Goal: Task Accomplishment & Management: Use online tool/utility

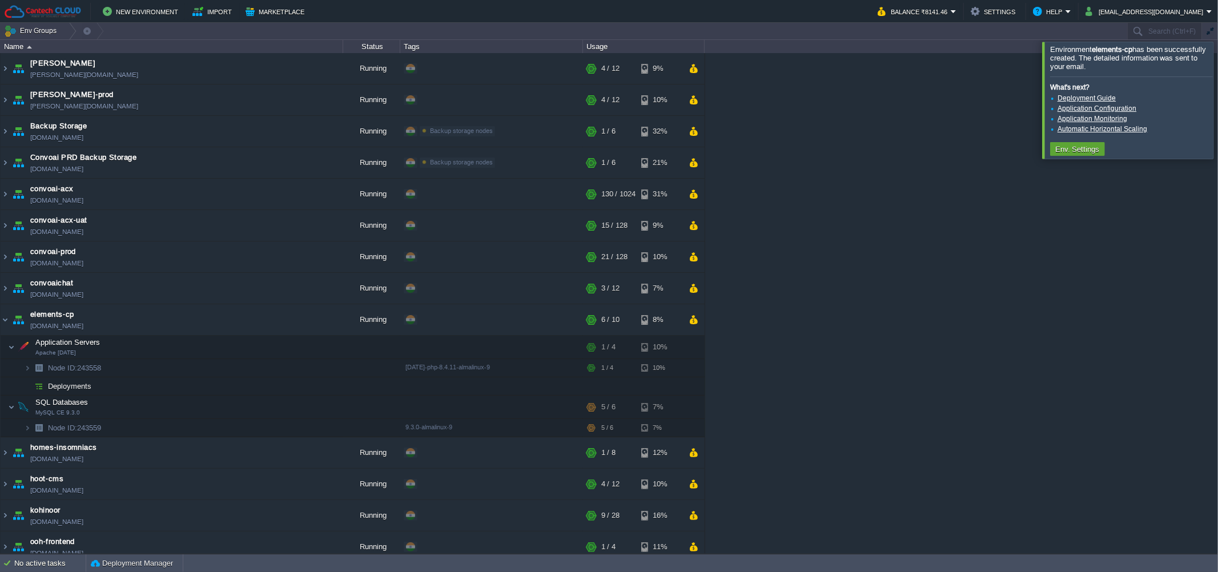
click at [1217, 132] on div at bounding box center [1232, 100] width 0 height 116
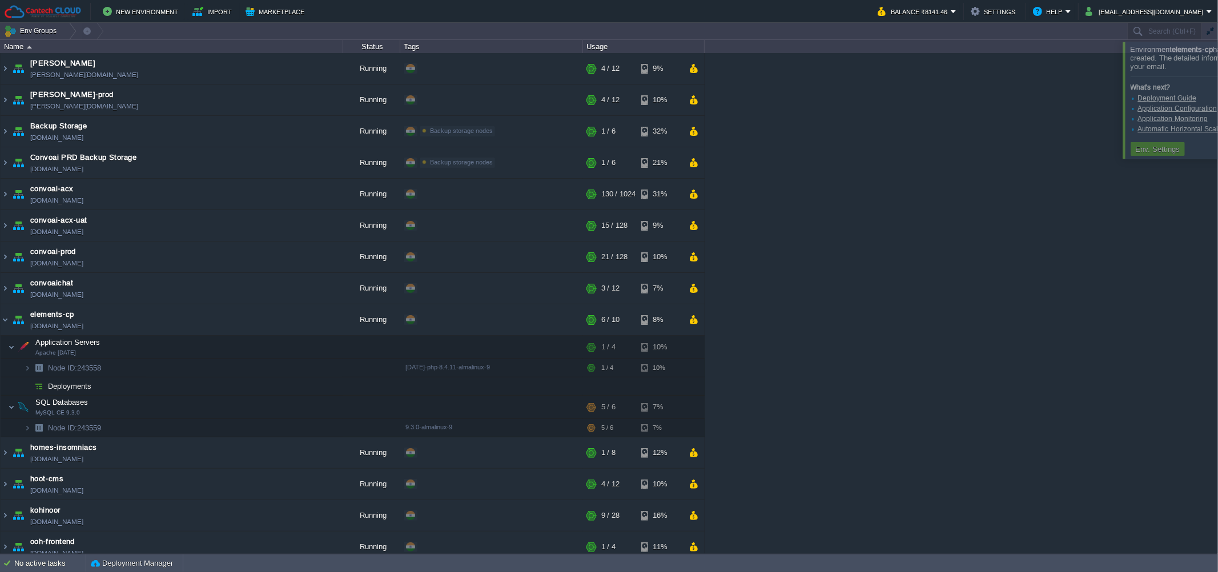
click at [1113, 301] on div "[PERSON_NAME] [PERSON_NAME][DOMAIN_NAME] Running + Add to Env Group RAM 28% CPU…" at bounding box center [609, 303] width 1218 height 501
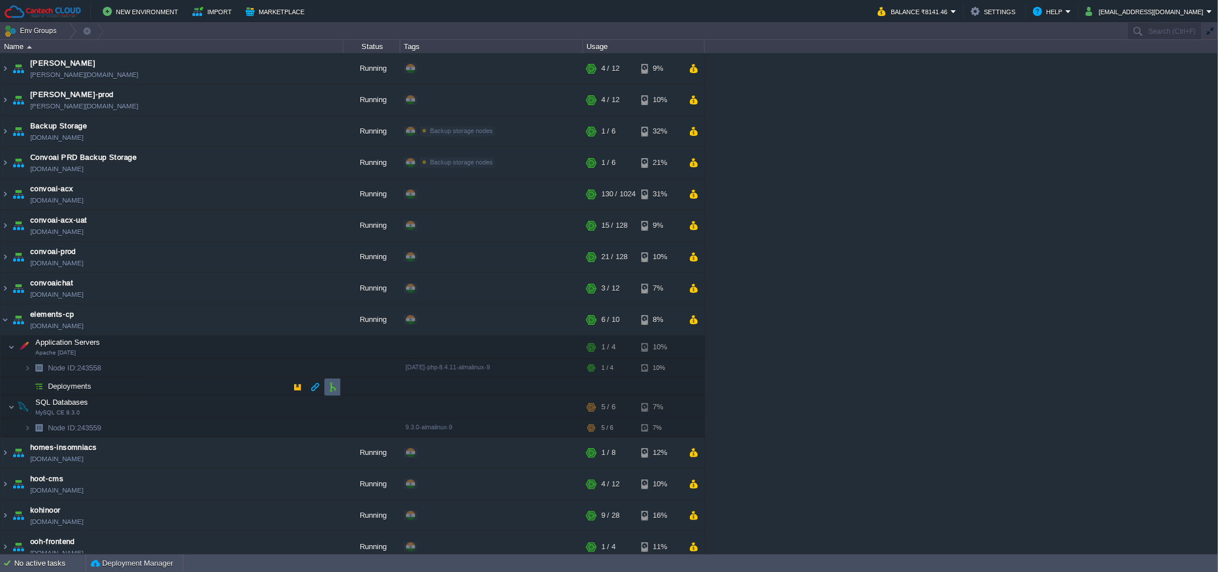
click at [327, 389] on td at bounding box center [332, 387] width 17 height 17
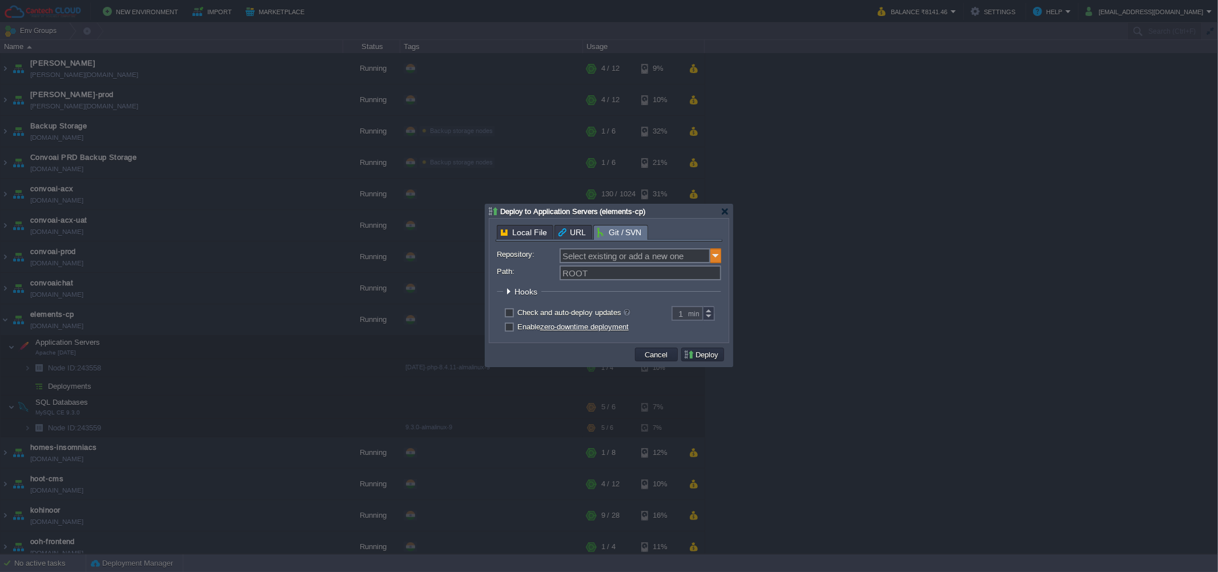
click at [717, 261] on img at bounding box center [715, 255] width 11 height 15
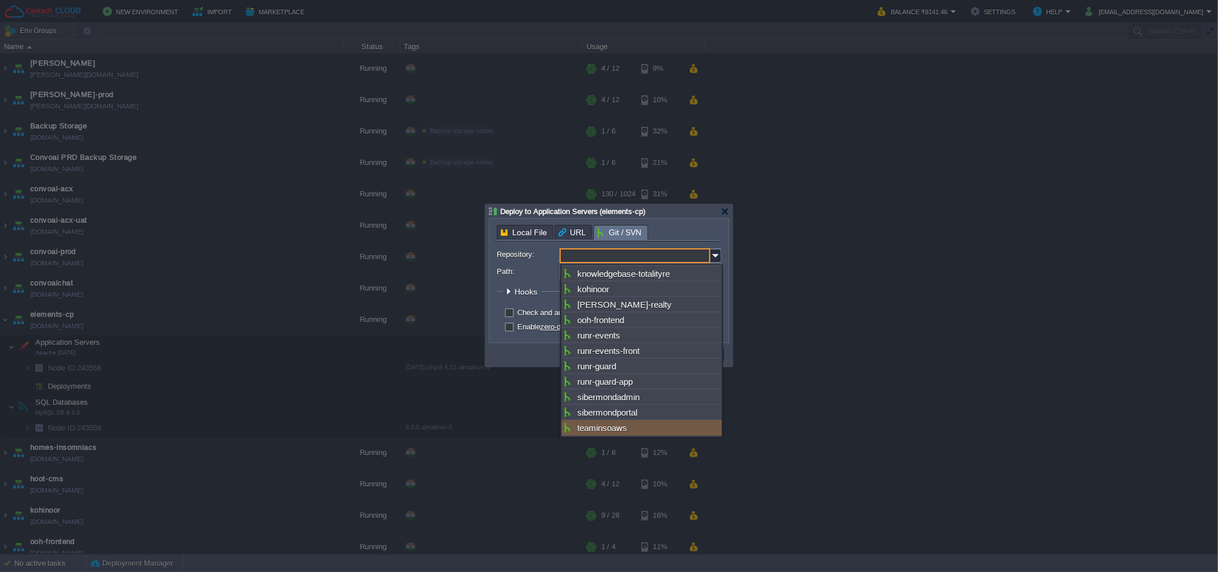
scroll to position [346, 0]
click at [617, 428] on div "Add New Repository" at bounding box center [641, 435] width 160 height 15
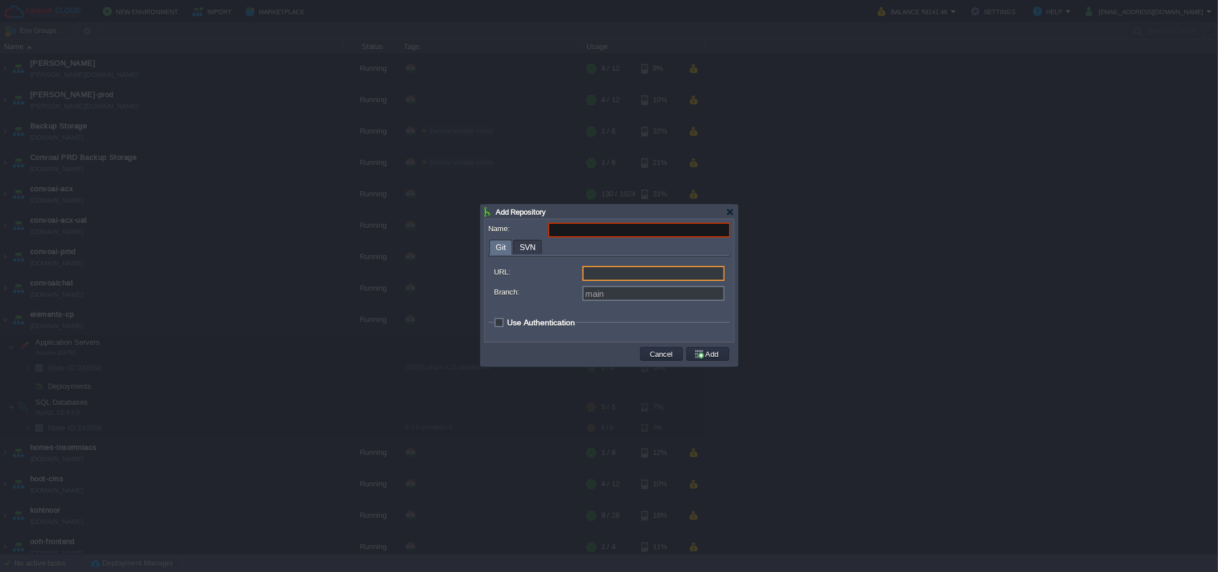
type input "Select existing or add a new one"
click at [631, 275] on input "URL:" at bounding box center [653, 273] width 142 height 15
type input "https://... git://... ftp://... [DOMAIN_NAME]:repo..."
click at [617, 272] on input "URL:" at bounding box center [653, 273] width 142 height 15
type input "https://... git://... ftp://... [DOMAIN_NAME]:repo..."
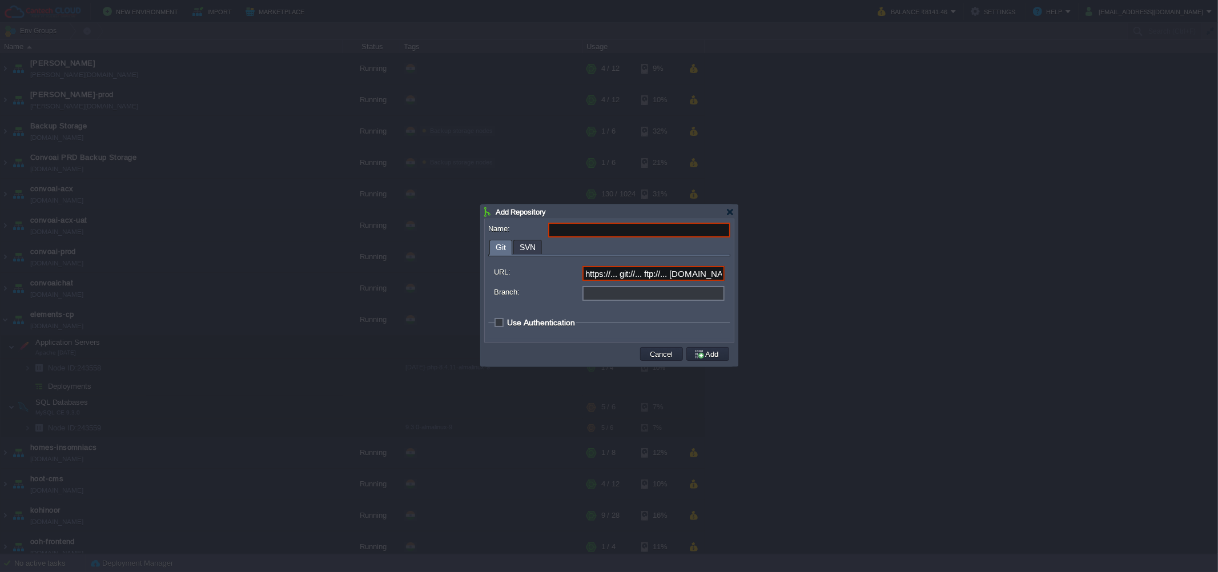
click at [614, 297] on input "Branch:" at bounding box center [653, 293] width 142 height 15
type input "main"
click at [544, 324] on span "Use Authentication" at bounding box center [541, 322] width 68 height 9
checkbox input "true"
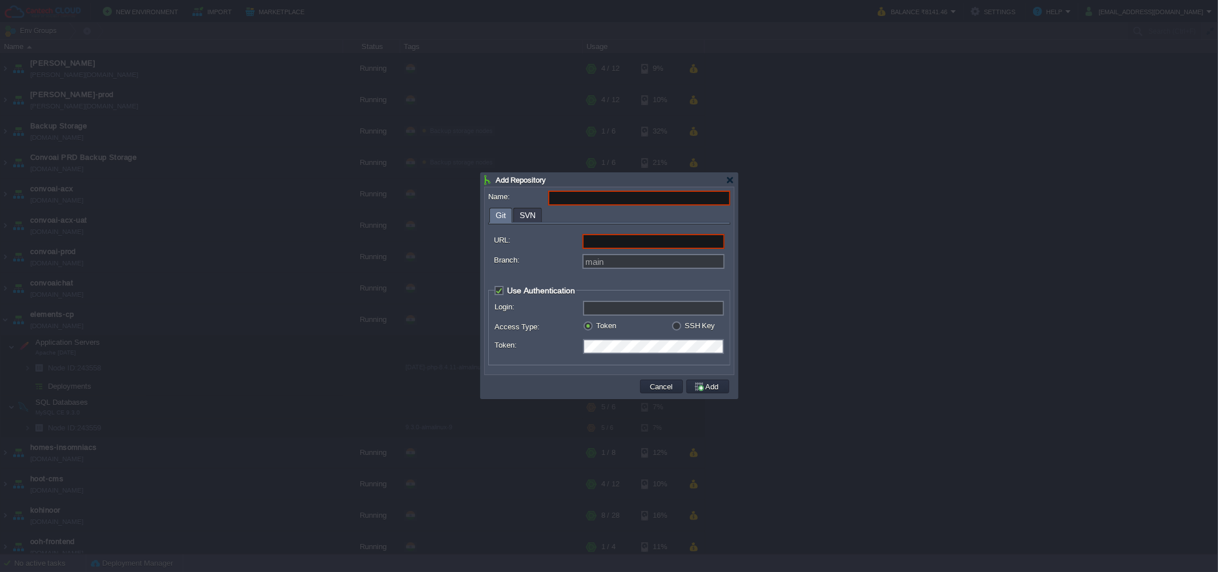
click at [597, 243] on input "URL:" at bounding box center [653, 241] width 142 height 15
paste input "[URL][DOMAIN_NAME]"
type input "[URL][DOMAIN_NAME]"
click at [587, 264] on input "main" at bounding box center [653, 261] width 142 height 15
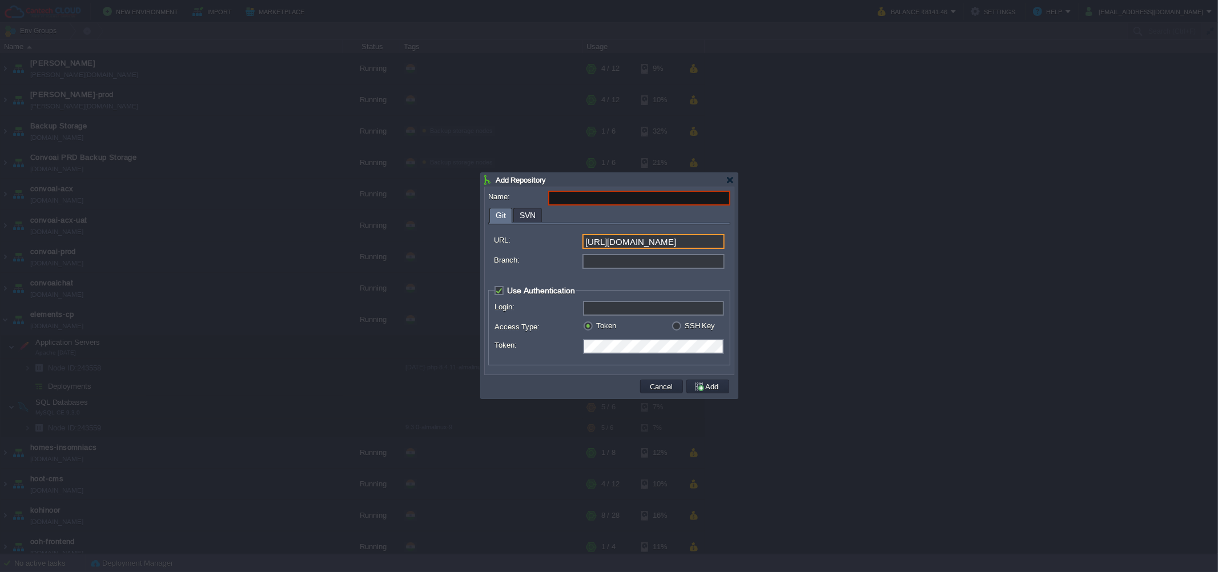
scroll to position [0, 0]
type input "main"
click at [579, 200] on input "Name:" at bounding box center [639, 198] width 182 height 15
type input "elemnts"
type input "elements"
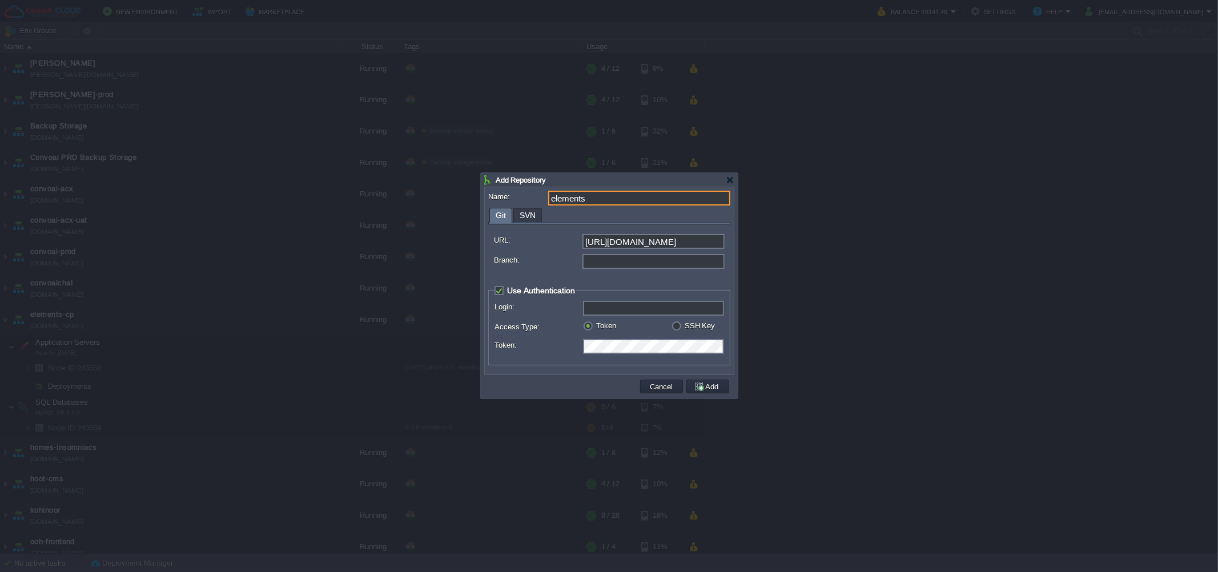
click at [598, 261] on input "Branch:" at bounding box center [653, 261] width 142 height 15
type input "main"
click at [613, 305] on input "Login:" at bounding box center [653, 308] width 141 height 15
type input "Drishna"
click at [557, 367] on div "URL: [URL][DOMAIN_NAME] Branch: main Use Authentication Login: Drishna Access T…" at bounding box center [609, 297] width 242 height 147
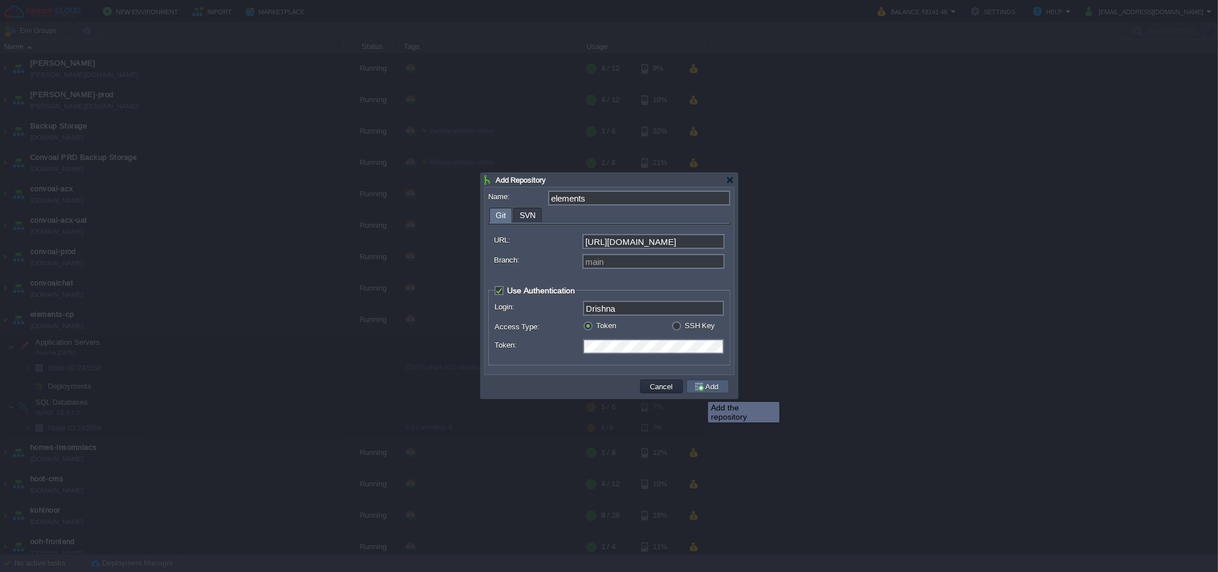
click at [699, 392] on button "Add" at bounding box center [708, 386] width 29 height 10
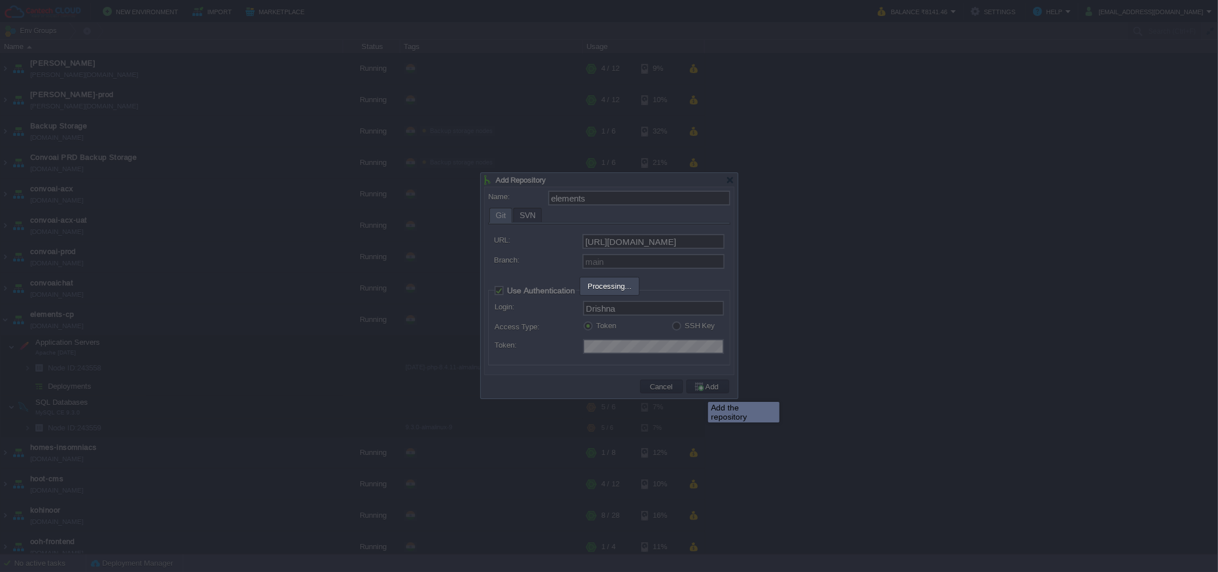
type input "elements"
type input "main"
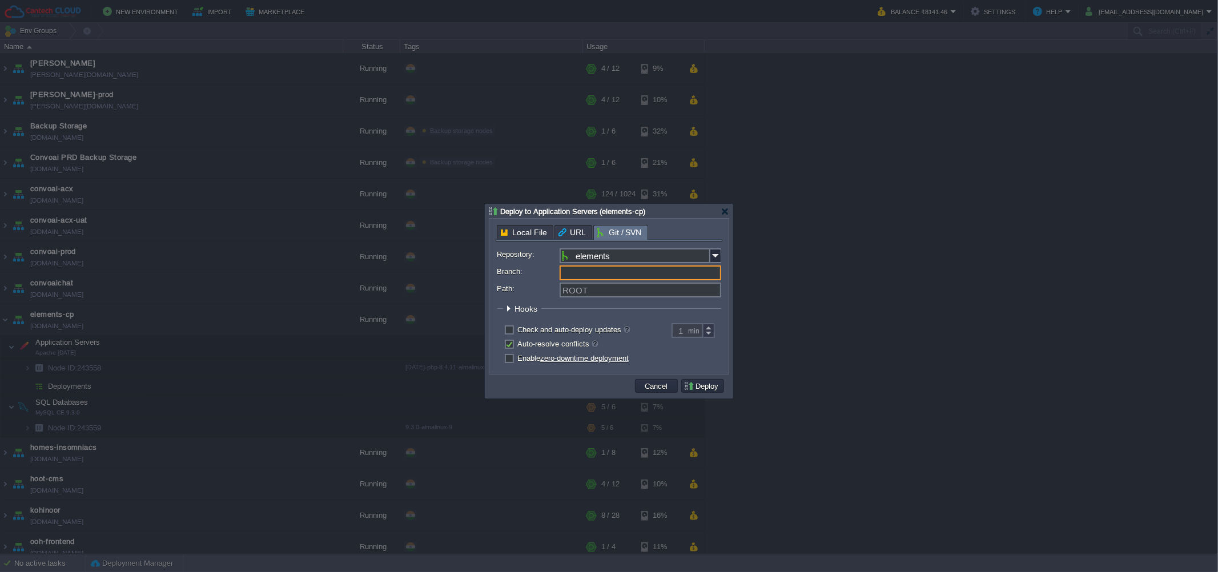
click at [690, 272] on input "Branch:" at bounding box center [641, 272] width 162 height 15
type input "main"
type input "ROOT"
click at [695, 379] on td "Deploy" at bounding box center [702, 385] width 46 height 17
click at [699, 389] on button "Deploy" at bounding box center [702, 386] width 38 height 10
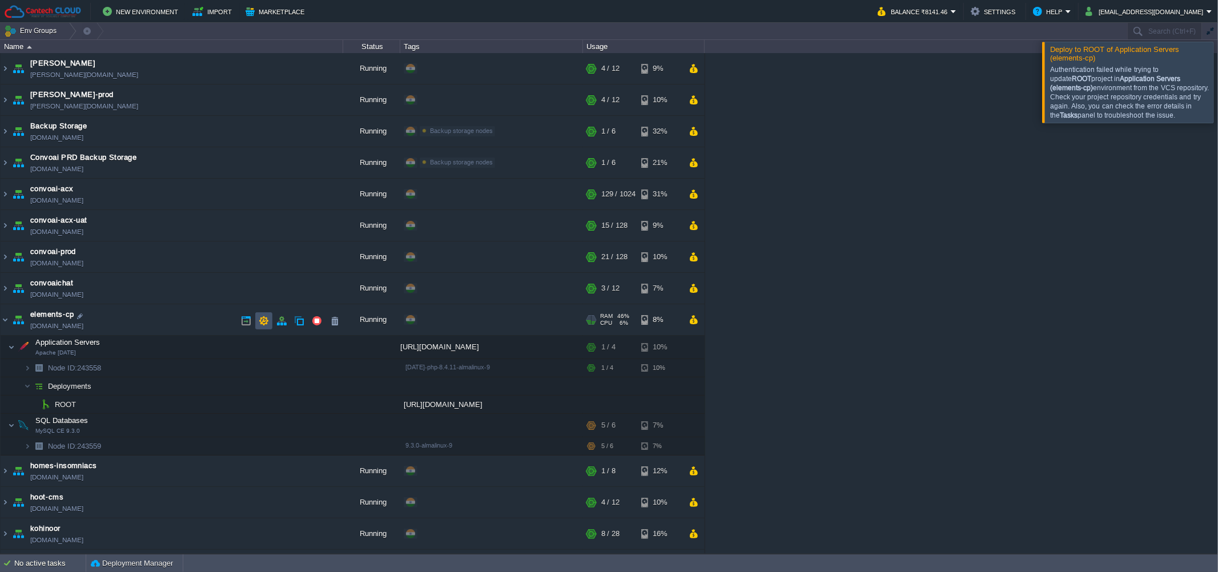
click at [265, 323] on button "button" at bounding box center [264, 321] width 10 height 10
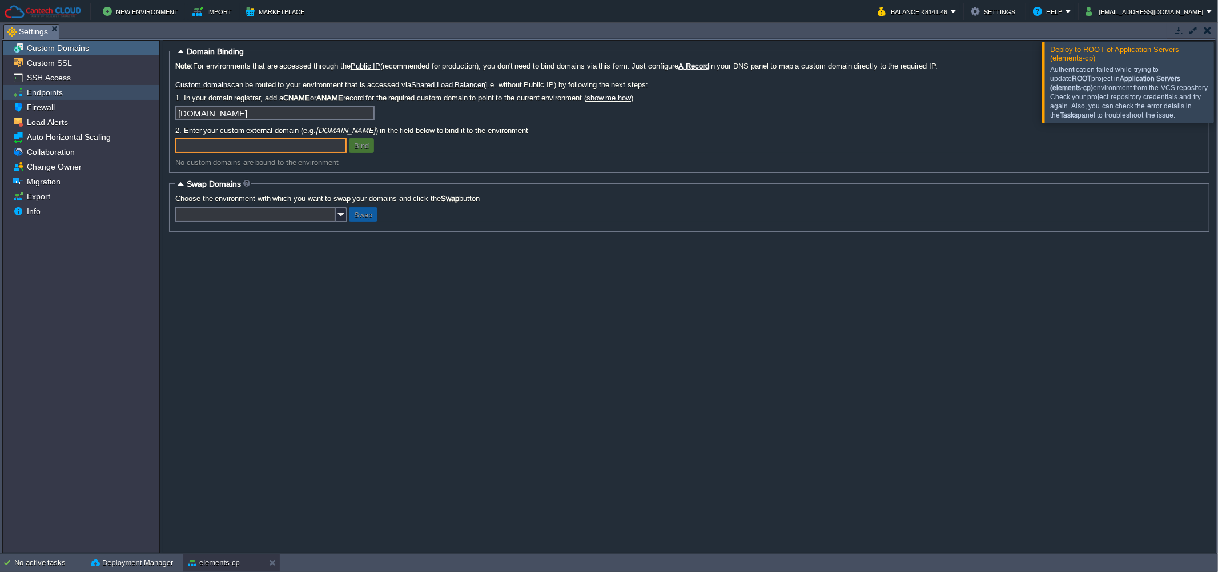
click at [69, 92] on div "Endpoints" at bounding box center [81, 92] width 156 height 15
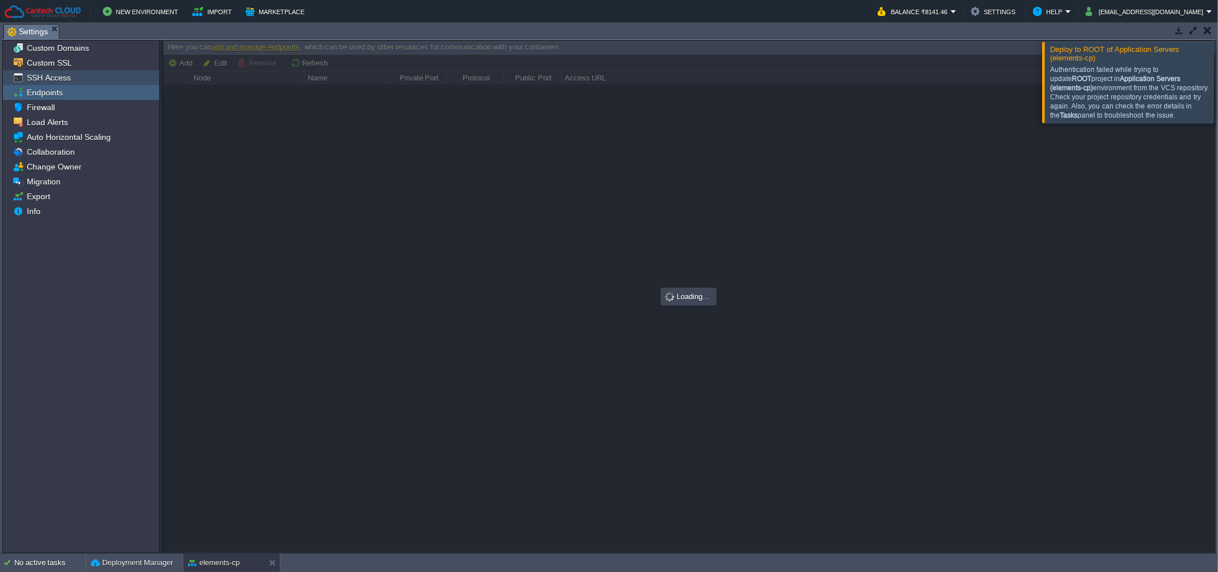
click at [49, 72] on div "SSH Access" at bounding box center [81, 77] width 156 height 15
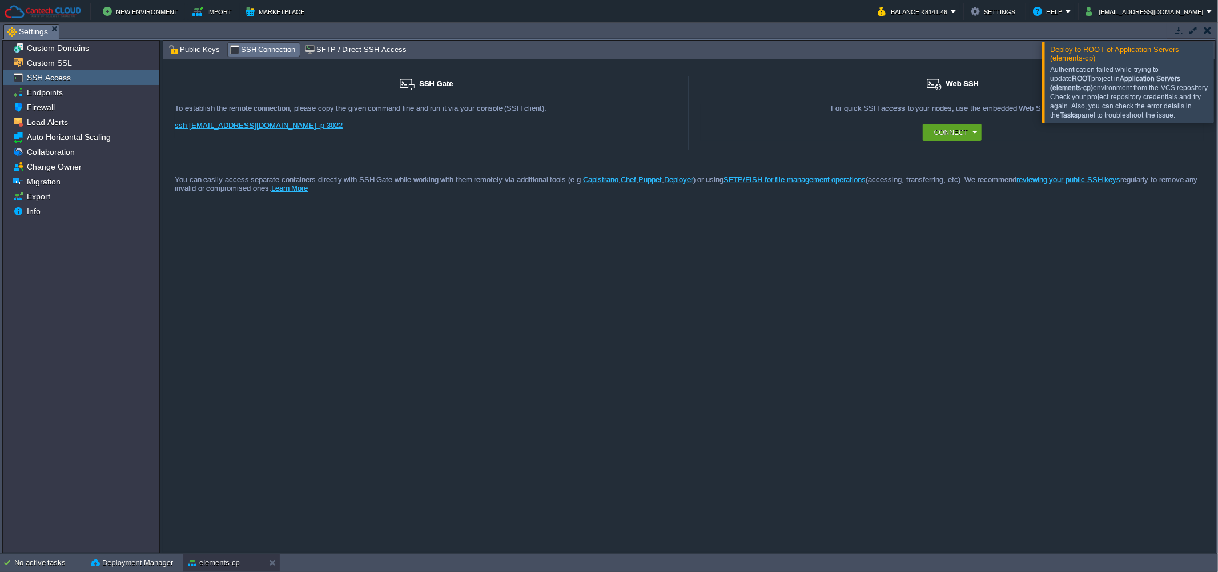
click at [321, 49] on span "SFTP / Direct SSH Access" at bounding box center [355, 49] width 101 height 13
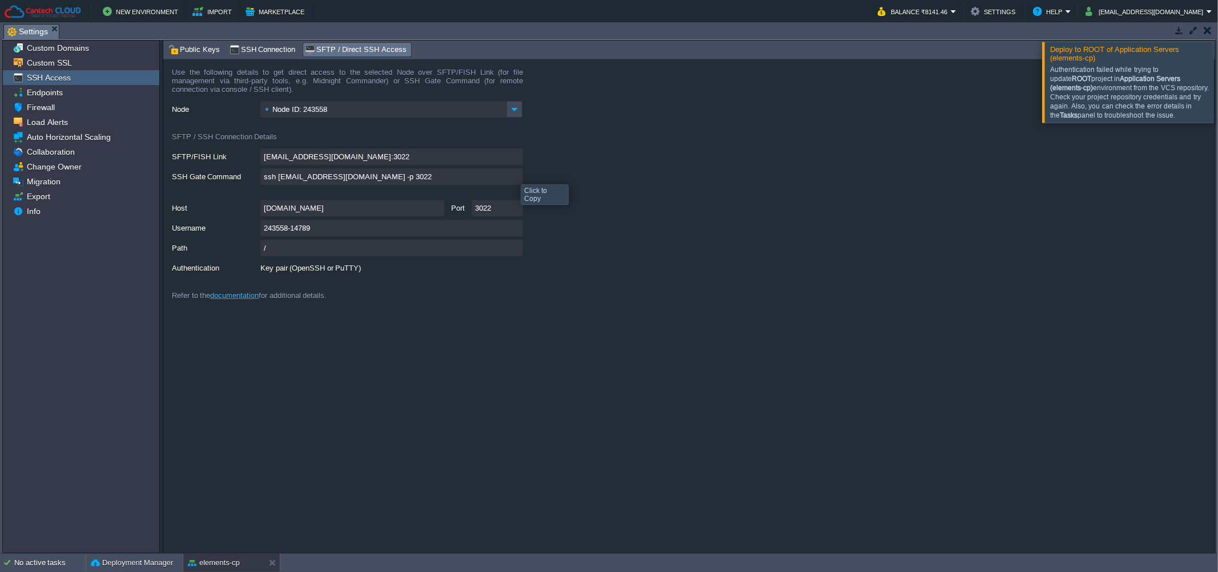
click at [514, 175] on input "ssh [EMAIL_ADDRESS][DOMAIN_NAME] -p 3022" at bounding box center [391, 176] width 263 height 17
click at [468, 353] on form "Use the following details to get direct access to the selected Node over SFTP/F…" at bounding box center [689, 305] width 1052 height 493
click at [1217, 96] on div at bounding box center [1232, 82] width 0 height 81
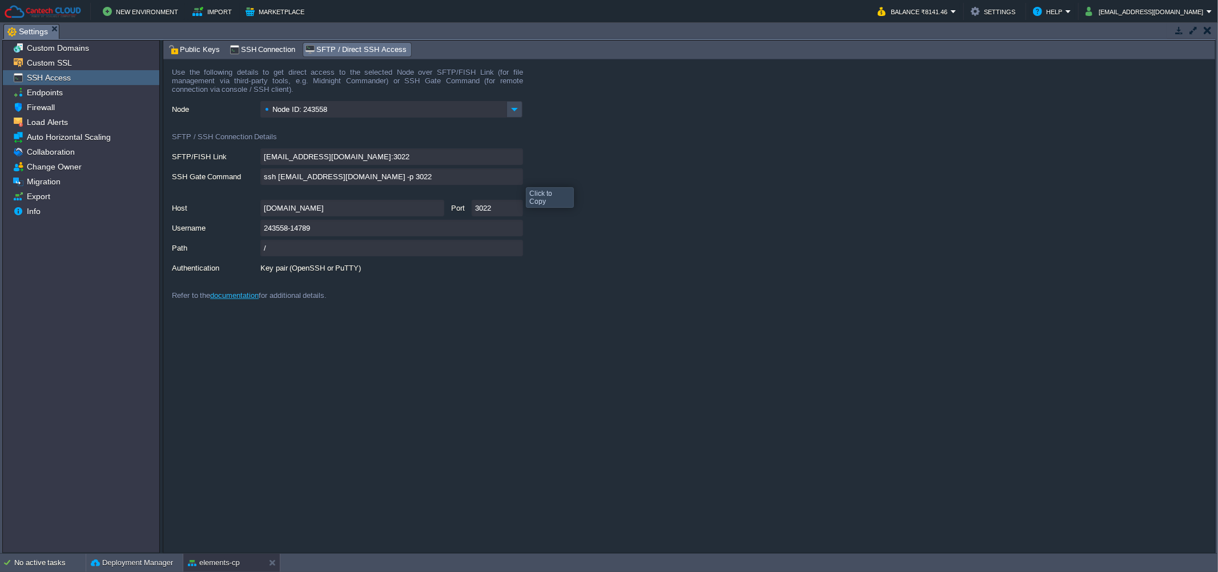
click at [517, 177] on input "ssh [EMAIL_ADDRESS][DOMAIN_NAME] -p 3022" at bounding box center [391, 176] width 263 height 17
drag, startPoint x: 558, startPoint y: 487, endPoint x: 615, endPoint y: 446, distance: 70.4
click at [558, 486] on form "Use the following details to get direct access to the selected Node over SFTP/F…" at bounding box center [689, 305] width 1052 height 493
click at [206, 567] on button "elements-cp" at bounding box center [214, 562] width 52 height 11
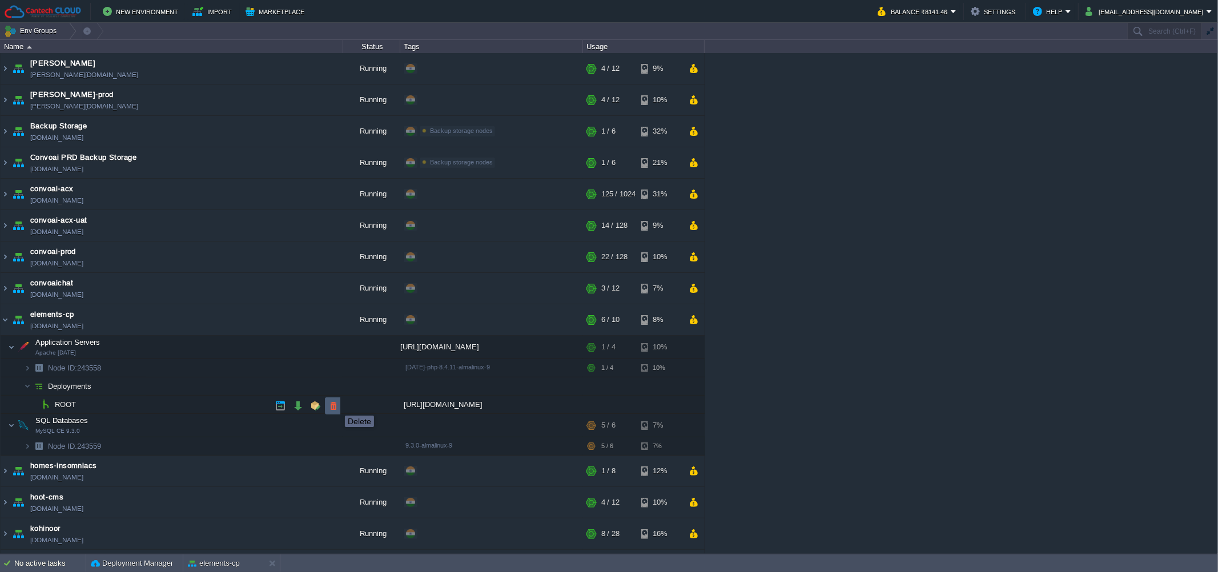
click at [336, 405] on button "button" at bounding box center [333, 406] width 10 height 10
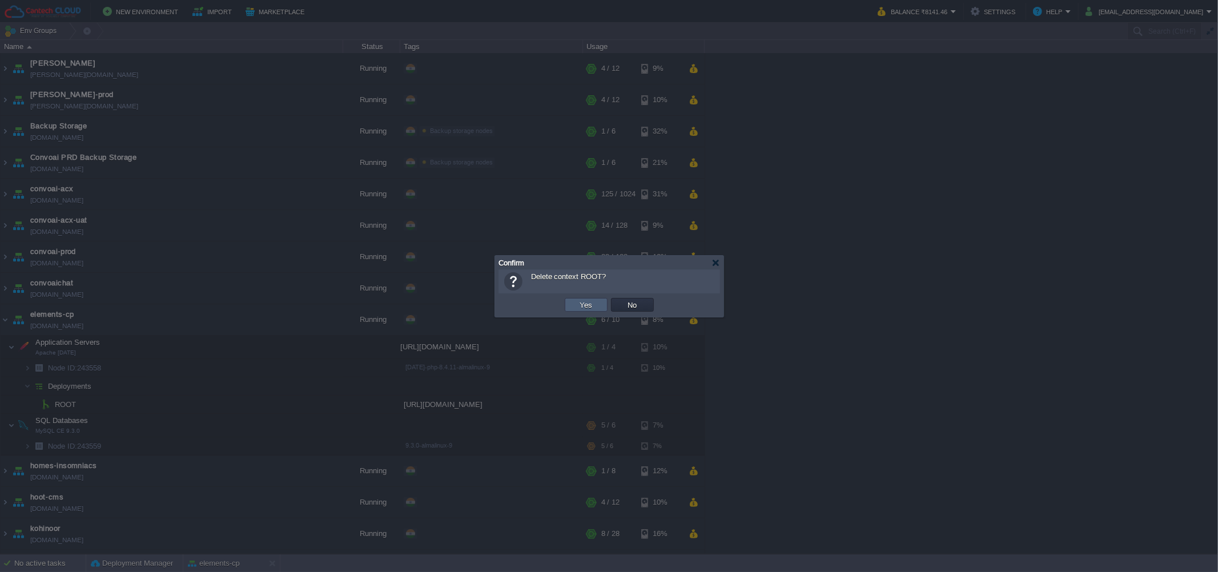
click at [595, 298] on td "Yes" at bounding box center [586, 305] width 43 height 14
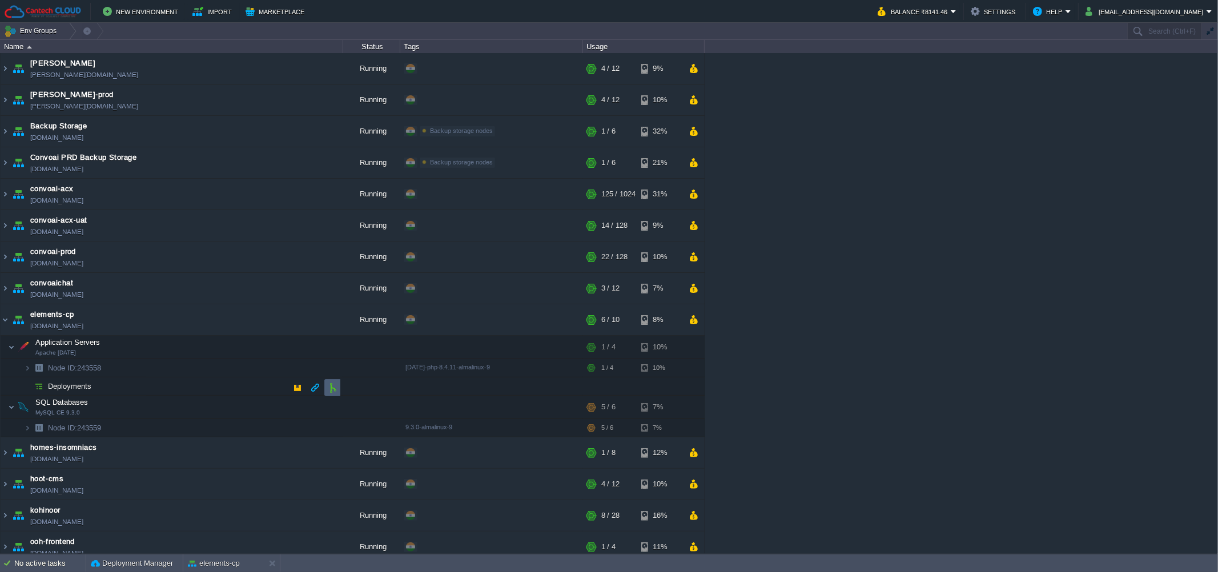
click at [336, 387] on button "button" at bounding box center [333, 388] width 10 height 10
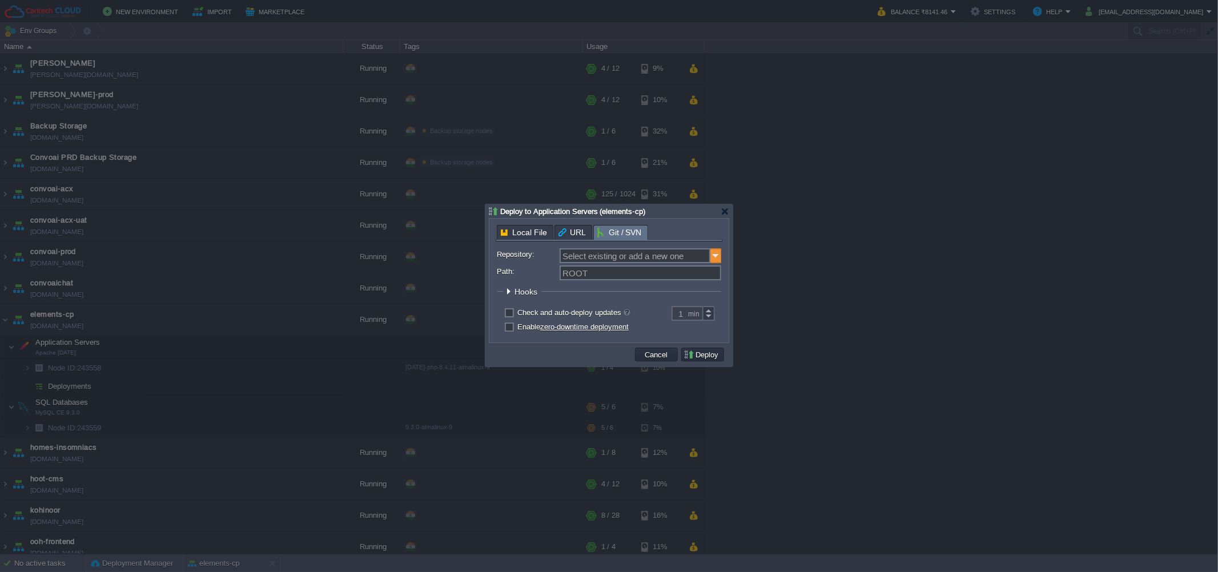
click at [718, 253] on img at bounding box center [715, 255] width 11 height 15
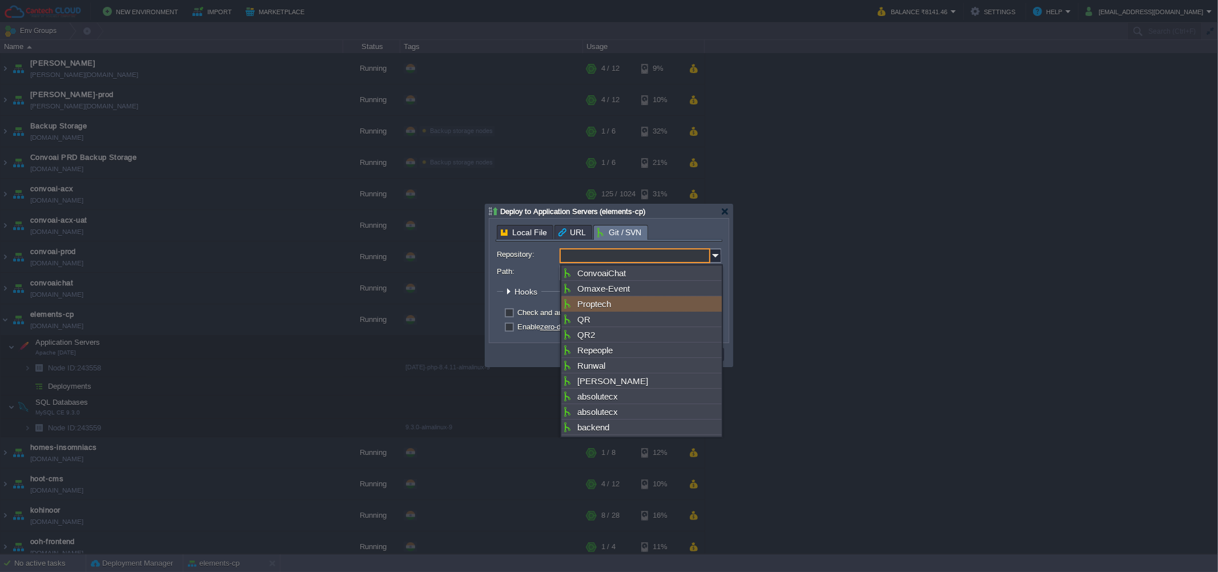
scroll to position [361, 0]
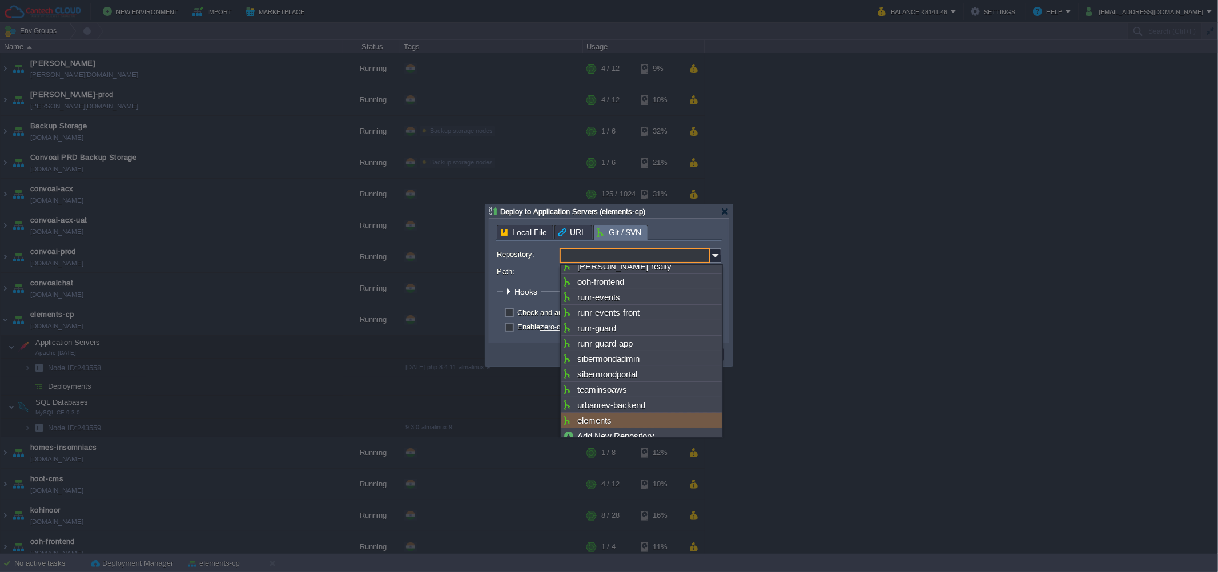
click at [638, 413] on div "elements" at bounding box center [641, 420] width 160 height 15
type input "elements"
type input "main"
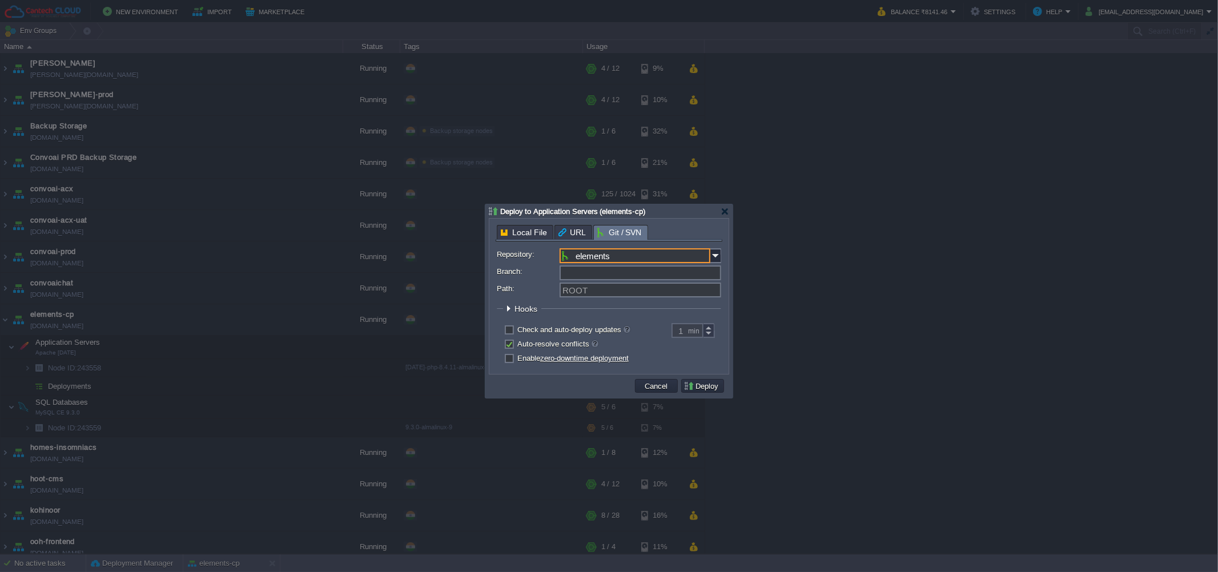
click at [597, 273] on input "Branch:" at bounding box center [641, 272] width 162 height 15
type input "main"
type input "ROOT"
click at [692, 388] on button "Deploy" at bounding box center [702, 386] width 38 height 10
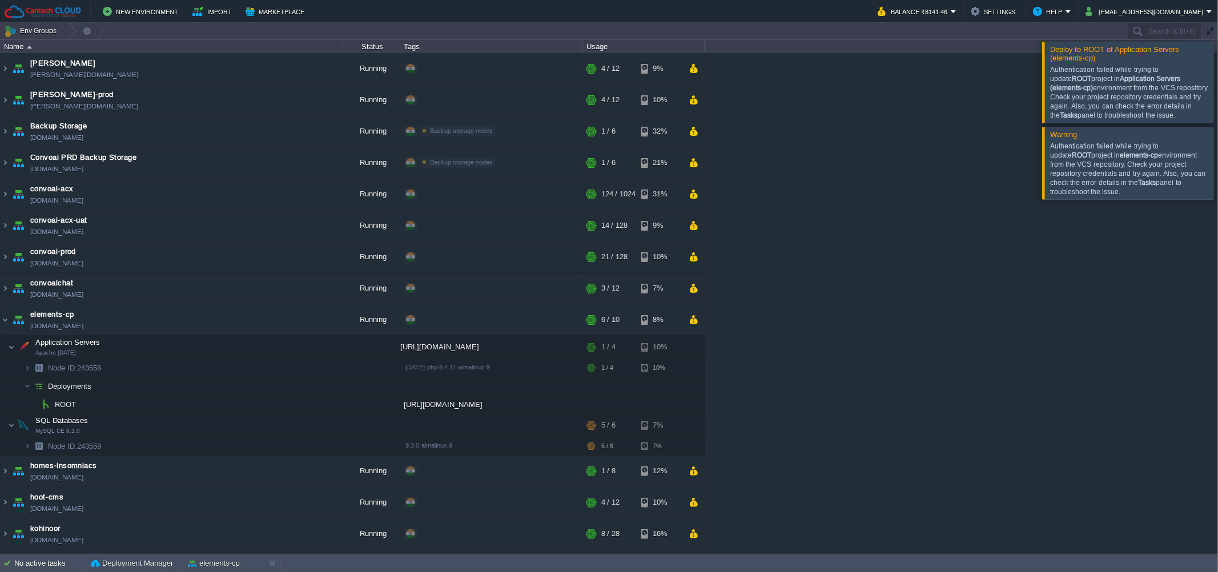
click at [1102, 92] on div "Authentication failed while trying to update ROOT project in Application Server…" at bounding box center [1130, 92] width 160 height 55
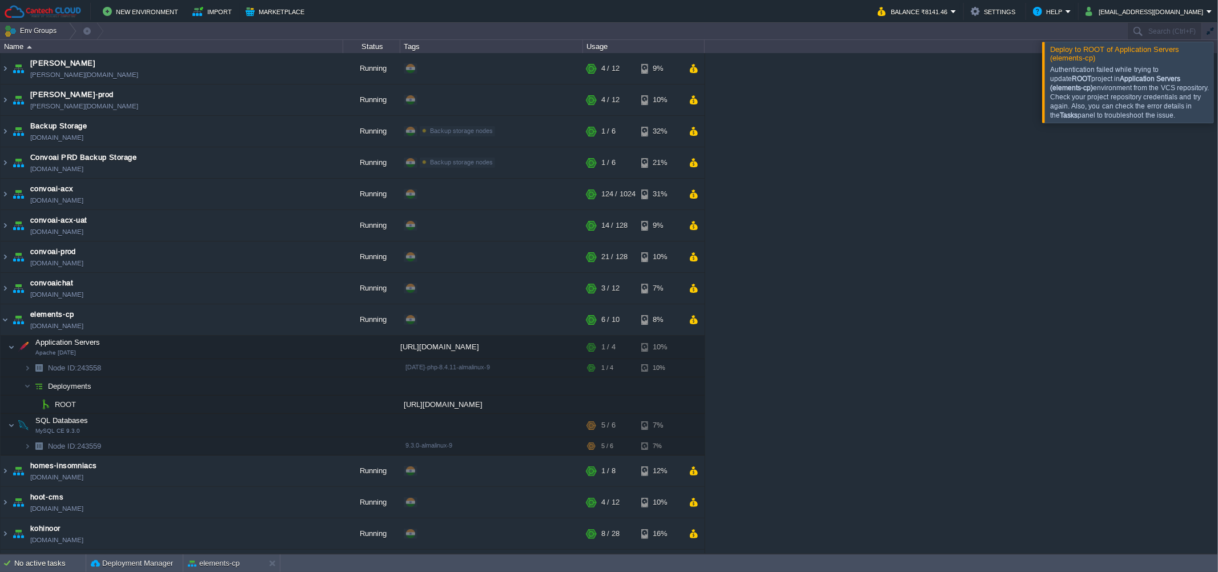
click at [1217, 100] on div at bounding box center [1232, 82] width 0 height 81
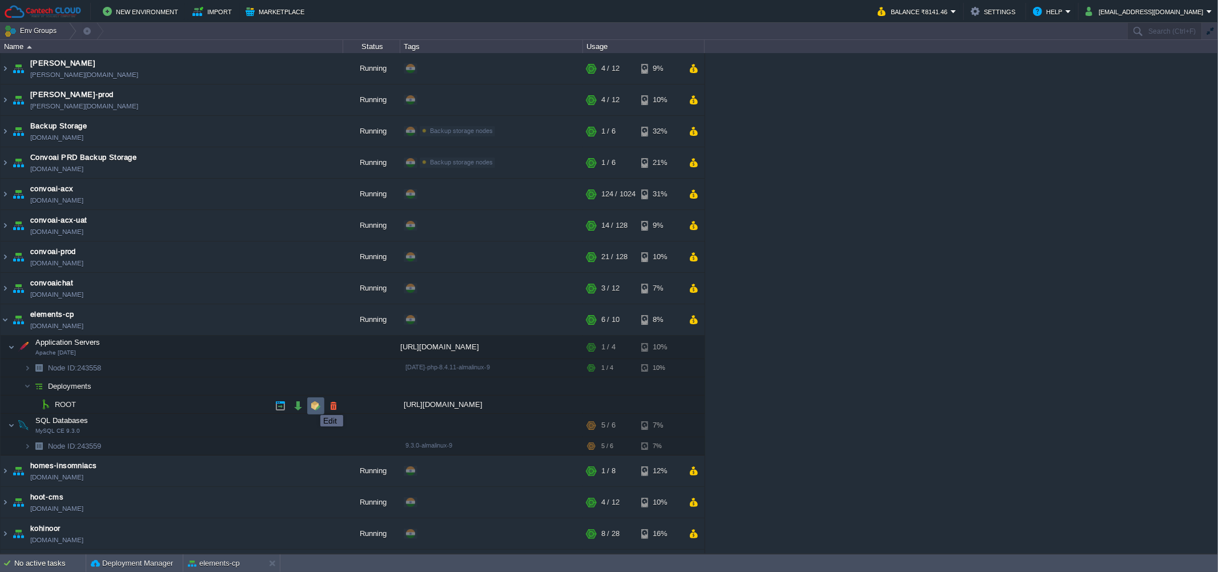
click at [312, 405] on button "button" at bounding box center [316, 406] width 10 height 10
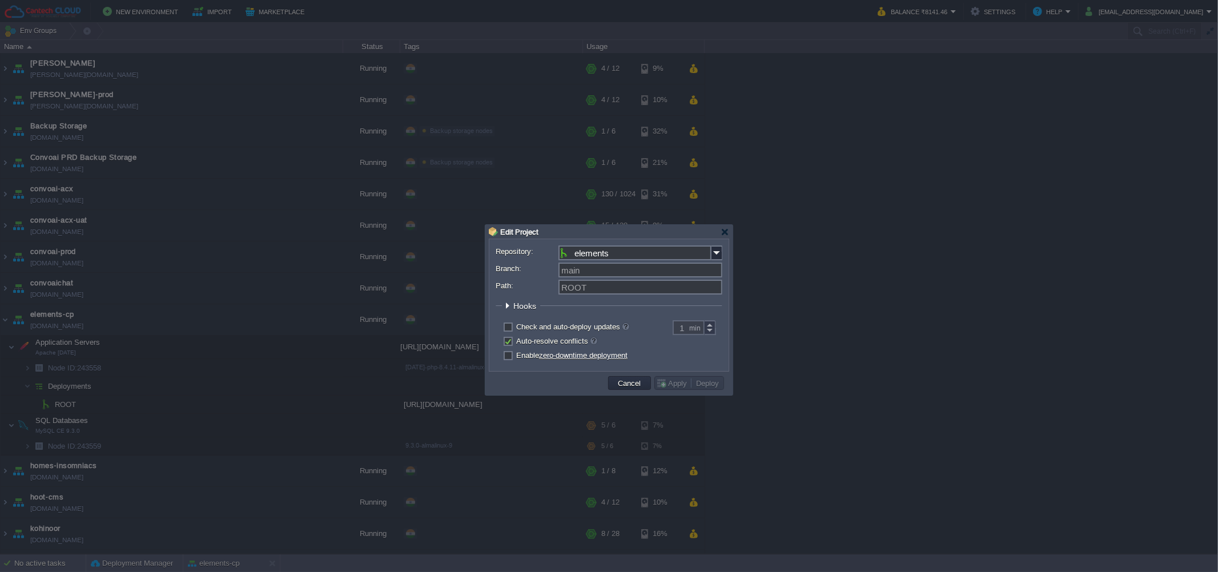
click at [709, 251] on input "elements" at bounding box center [634, 253] width 153 height 15
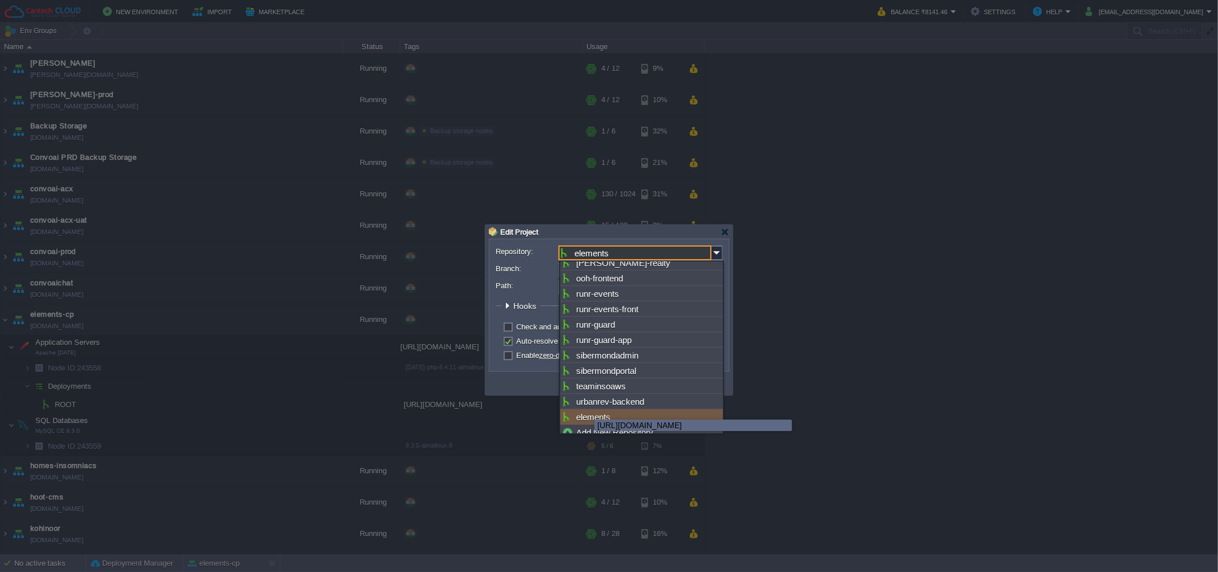
click at [583, 409] on div "elements" at bounding box center [641, 416] width 163 height 15
type input "main"
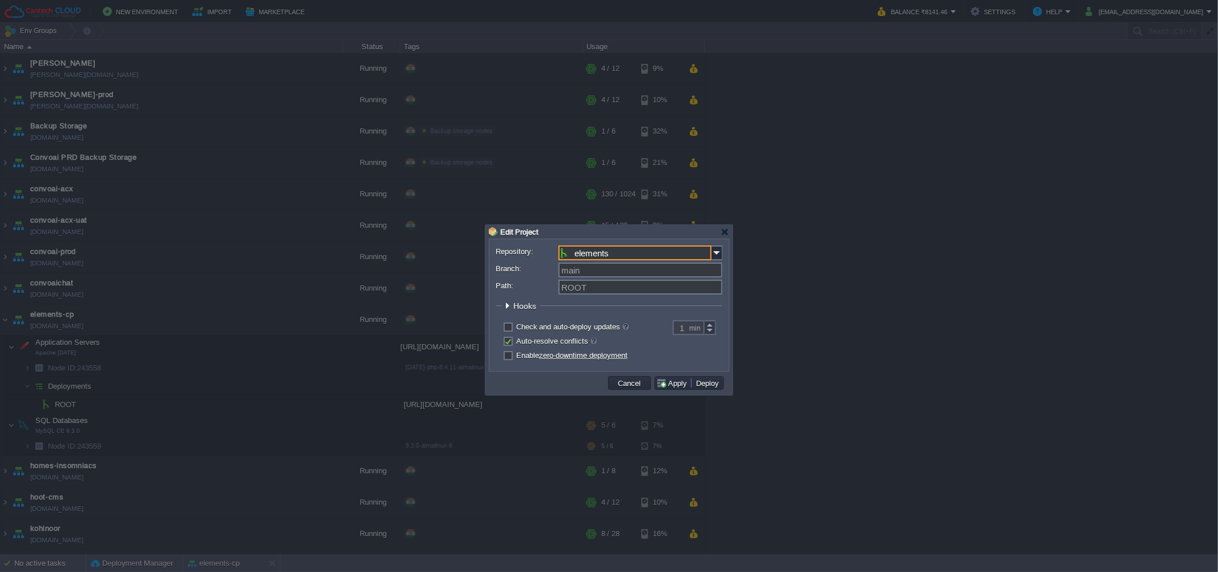
click at [601, 252] on input "elements" at bounding box center [634, 253] width 153 height 15
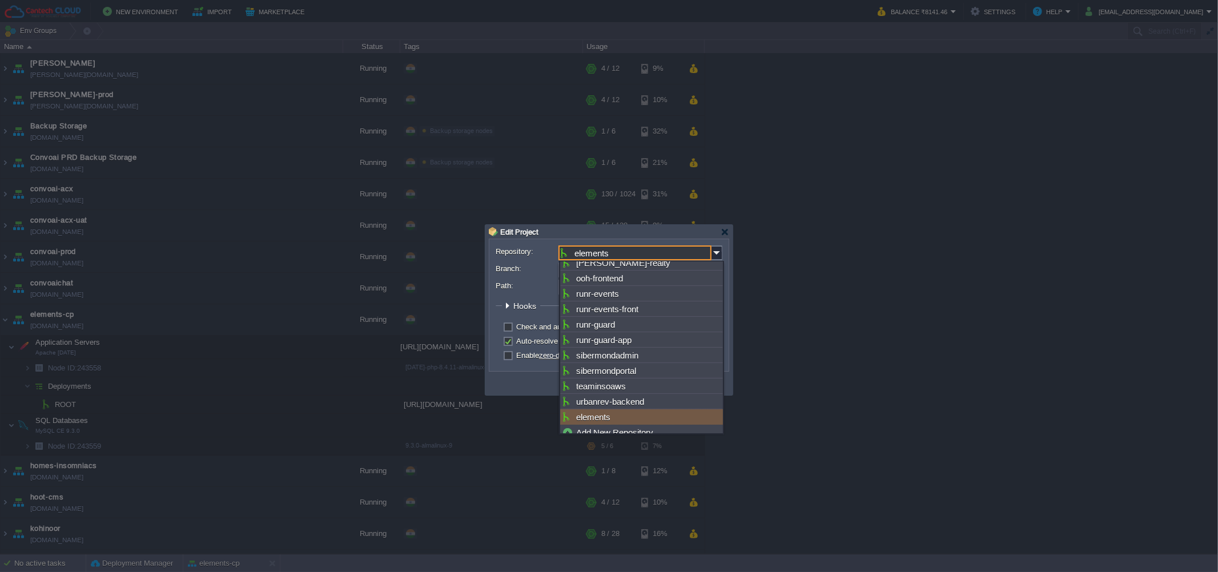
scroll to position [346, 0]
drag, startPoint x: 601, startPoint y: 252, endPoint x: 1020, endPoint y: 250, distance: 418.5
click at [1020, 250] on body "New Environment Import Marketplace Bonus ₹0.00 Upgrade Account Balance ₹8141.46…" at bounding box center [609, 286] width 1218 height 572
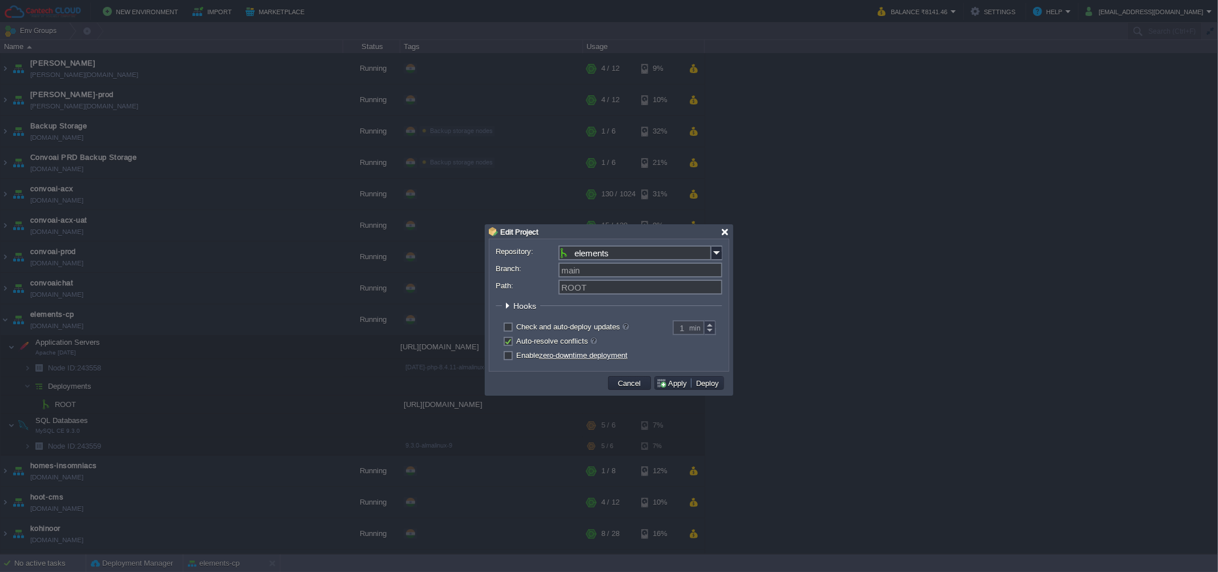
click at [722, 232] on div at bounding box center [725, 232] width 9 height 9
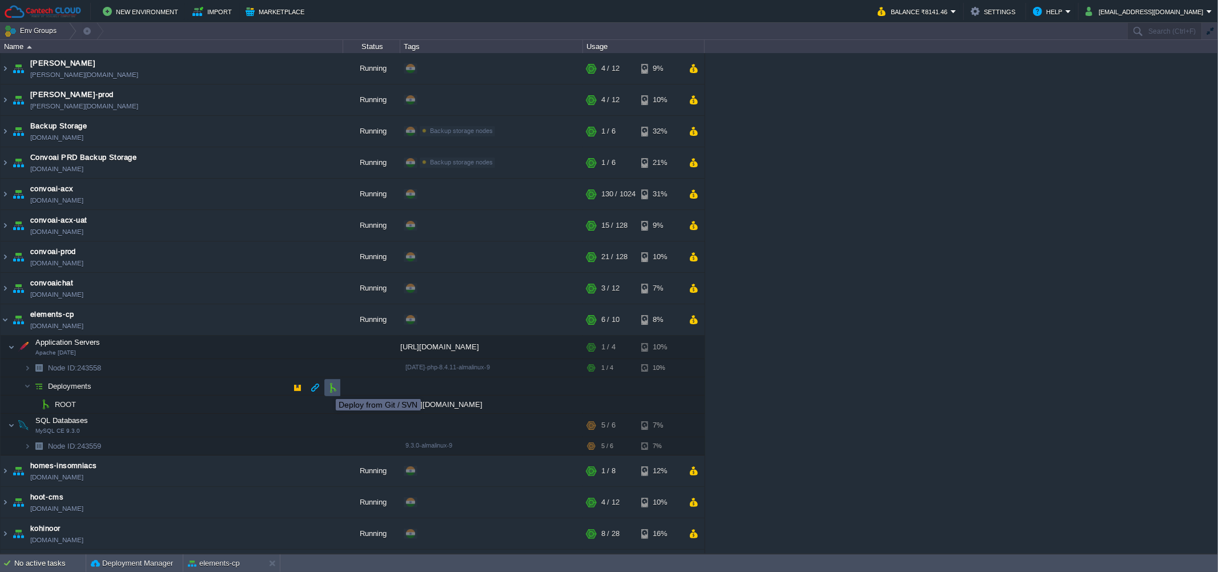
click at [334, 389] on button "button" at bounding box center [333, 388] width 10 height 10
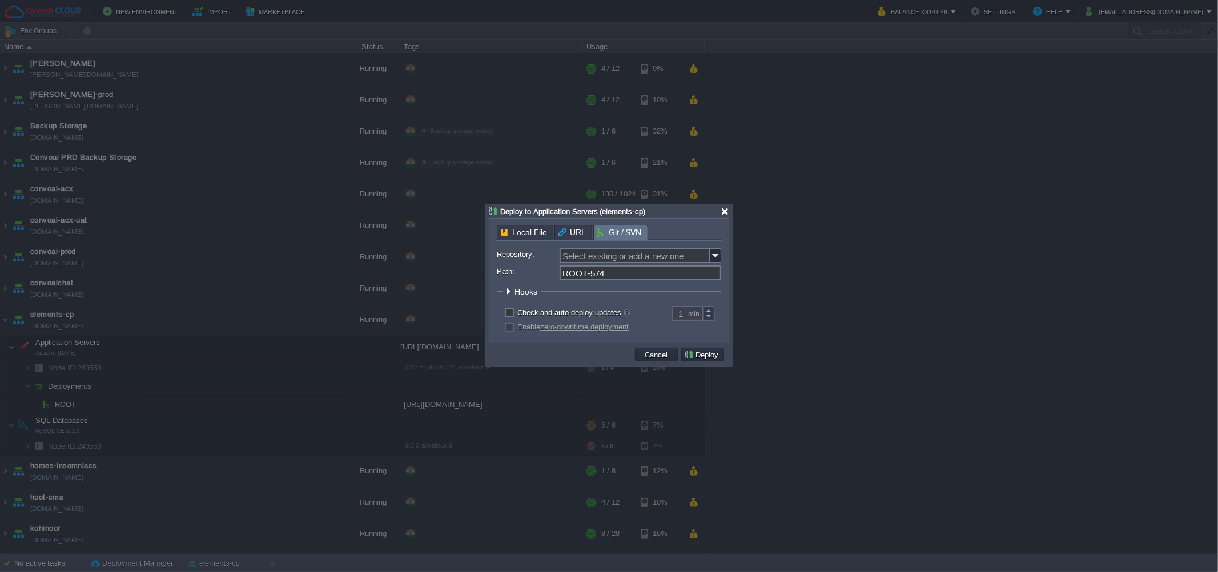
click at [724, 212] on div at bounding box center [725, 211] width 9 height 9
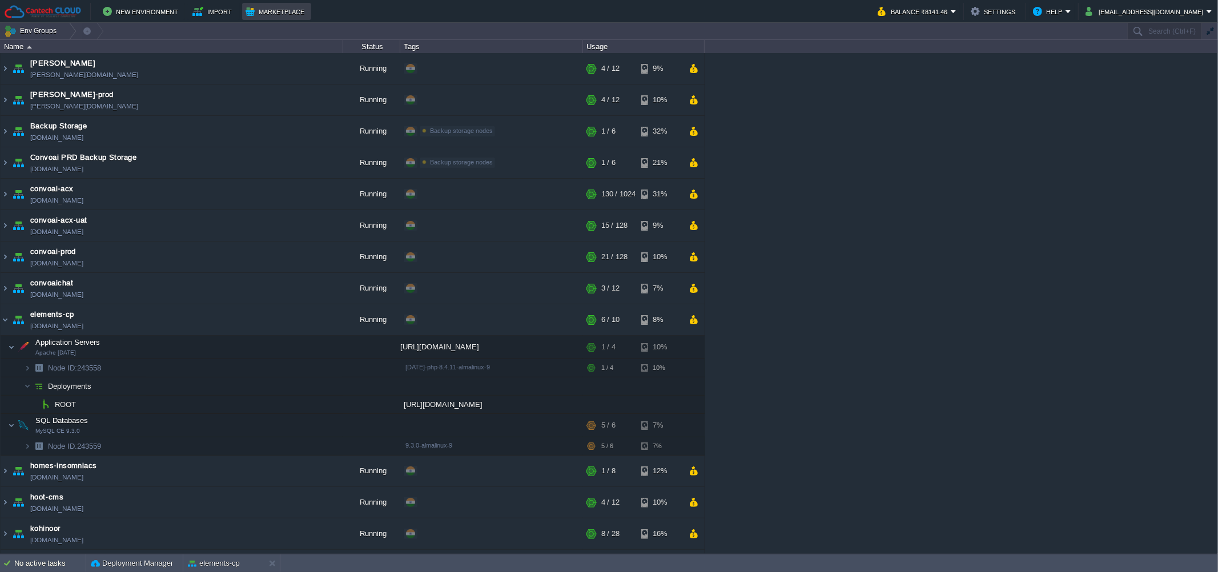
click at [265, 10] on button "Marketplace" at bounding box center [277, 12] width 62 height 14
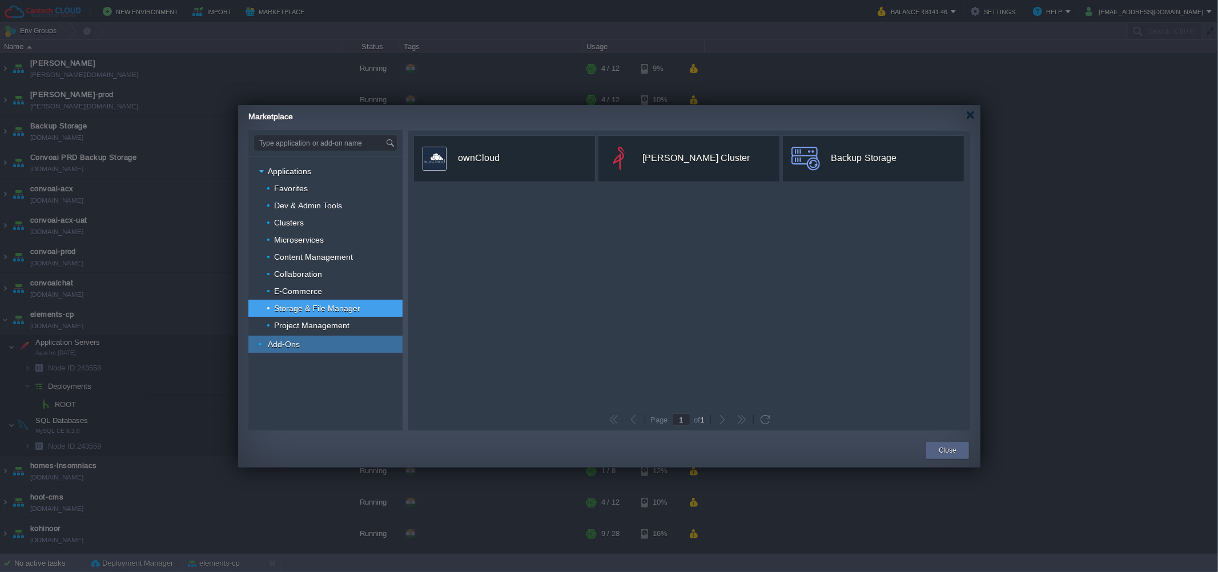
click at [327, 341] on div "Add-Ons" at bounding box center [325, 344] width 154 height 17
type input "Type application or add-on name"
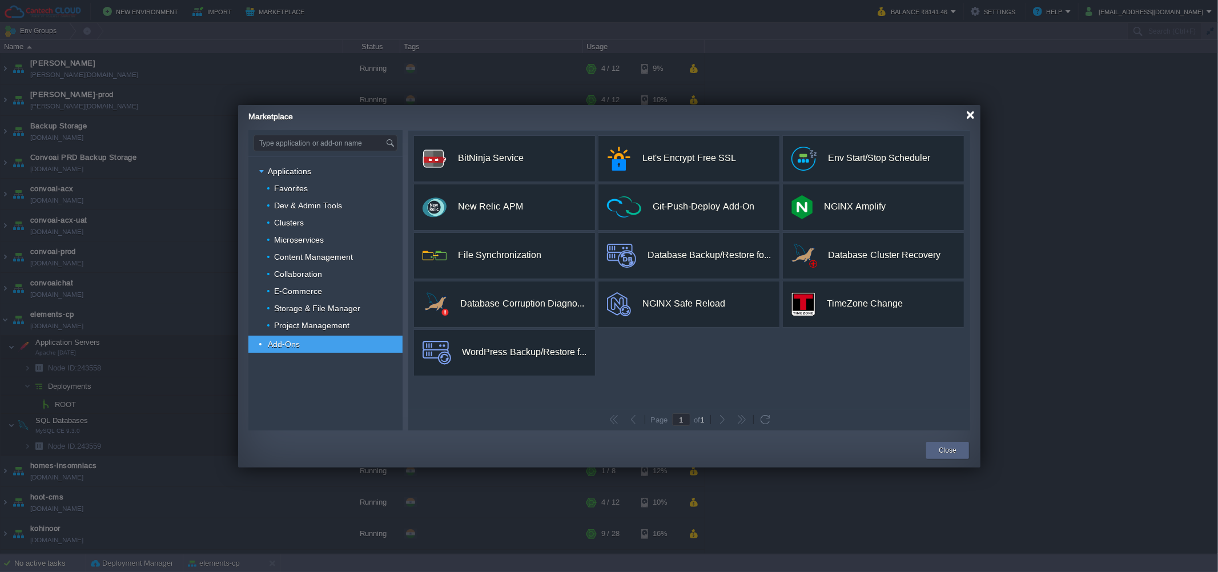
click at [967, 115] on div at bounding box center [970, 115] width 9 height 9
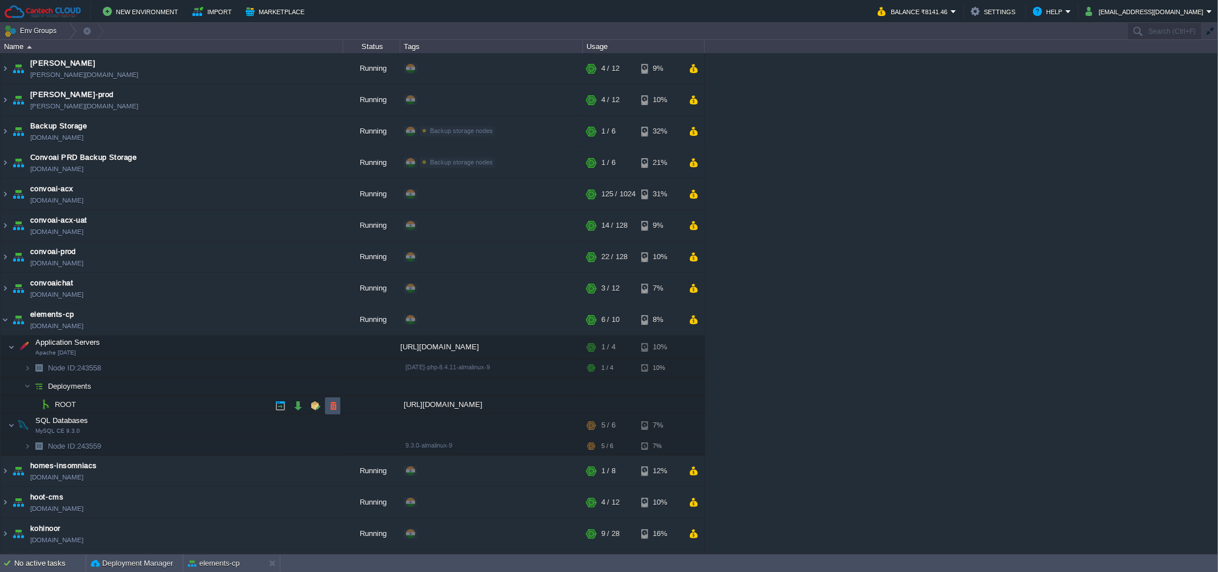
click at [330, 407] on button "button" at bounding box center [333, 406] width 10 height 10
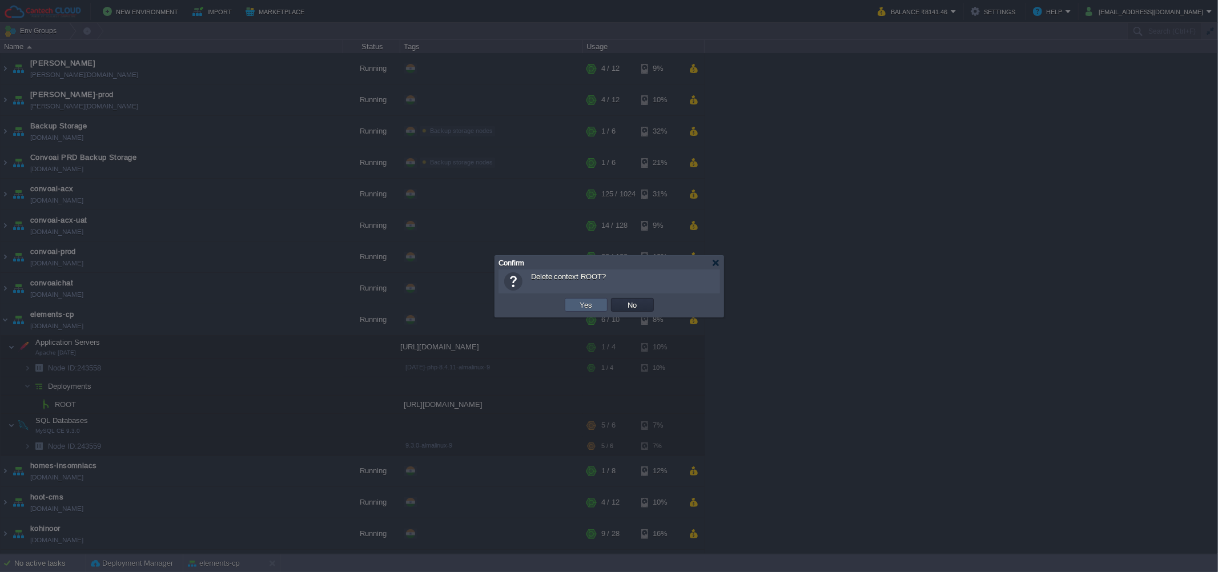
click at [585, 309] on button "Yes" at bounding box center [586, 305] width 19 height 10
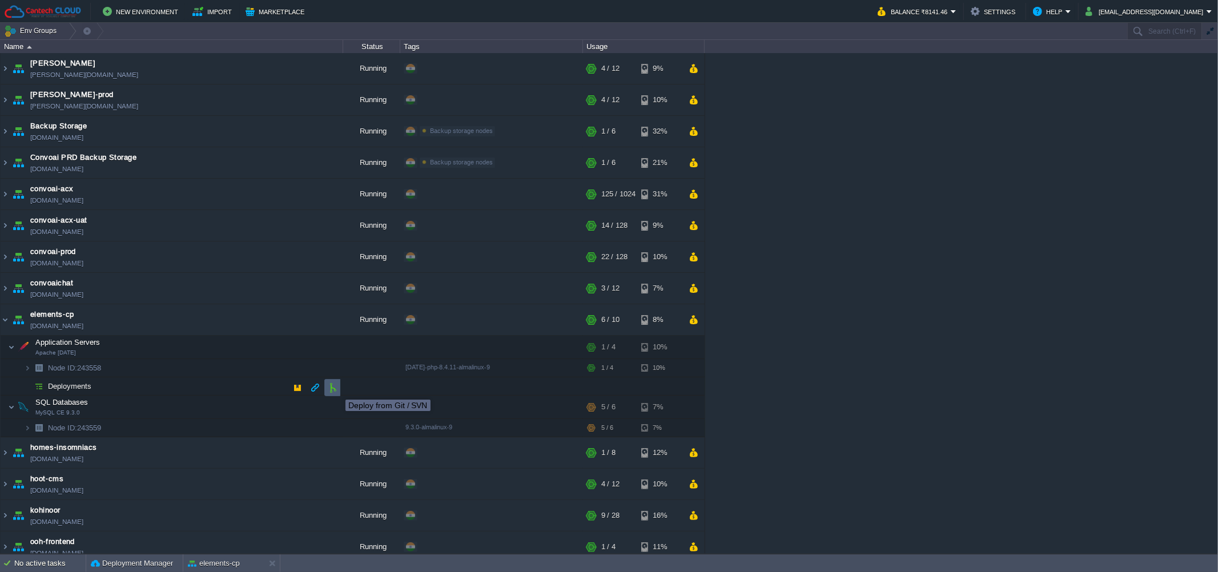
click at [337, 389] on button "button" at bounding box center [333, 388] width 10 height 10
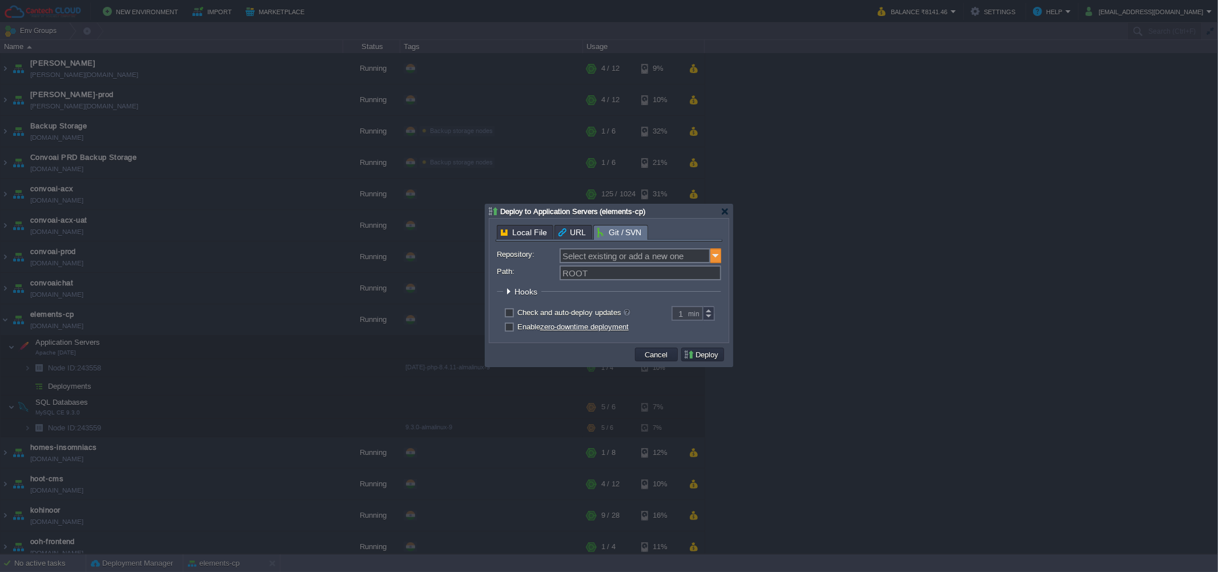
click at [717, 256] on img at bounding box center [715, 255] width 11 height 15
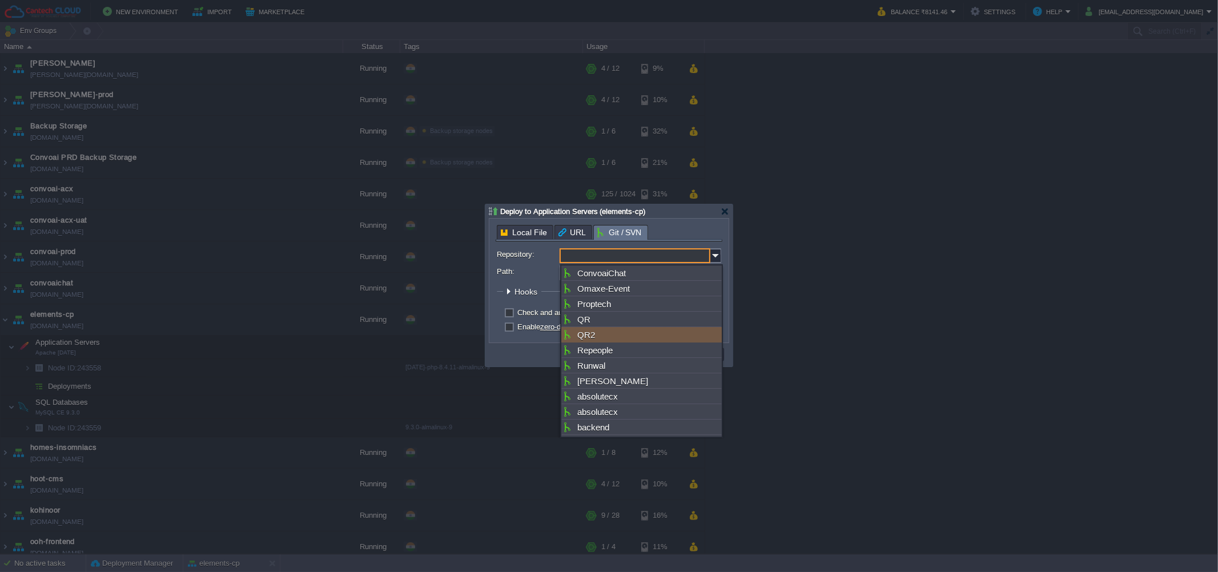
scroll to position [361, 0]
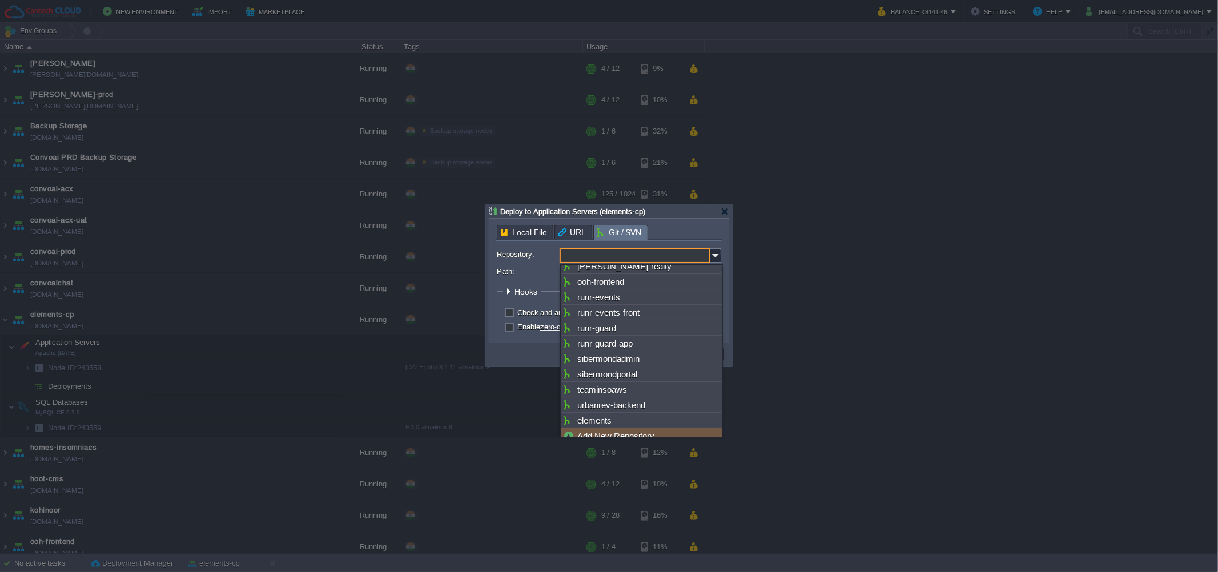
click at [629, 428] on div "Add New Repository" at bounding box center [641, 435] width 160 height 15
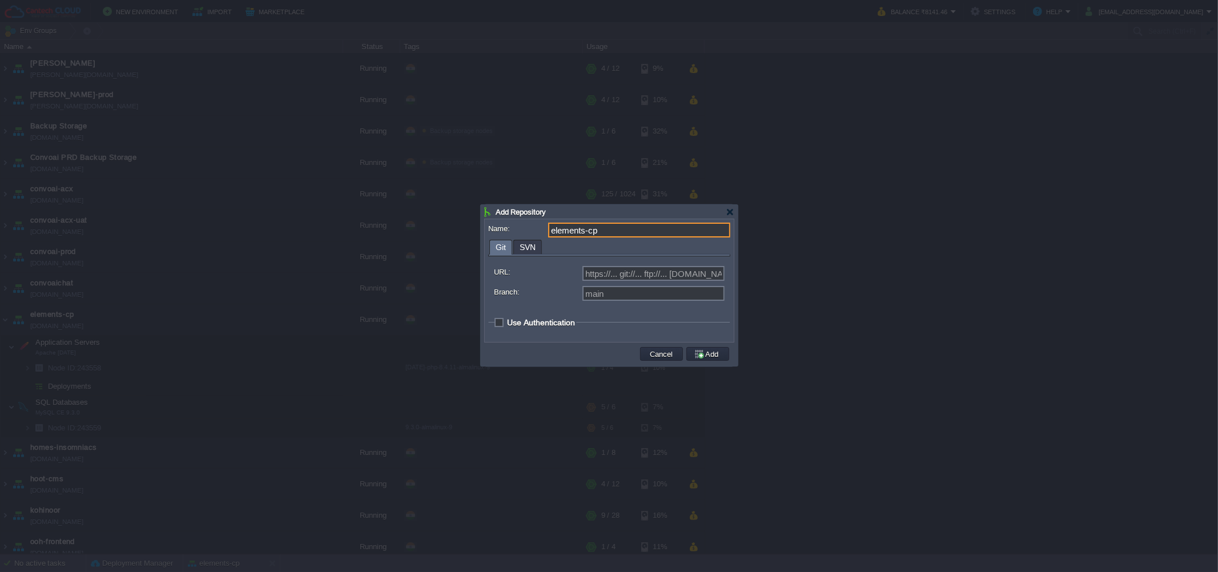
type input "elements-cp"
type input "Select existing or add a new one"
click at [606, 273] on input "URL:" at bounding box center [653, 273] width 142 height 15
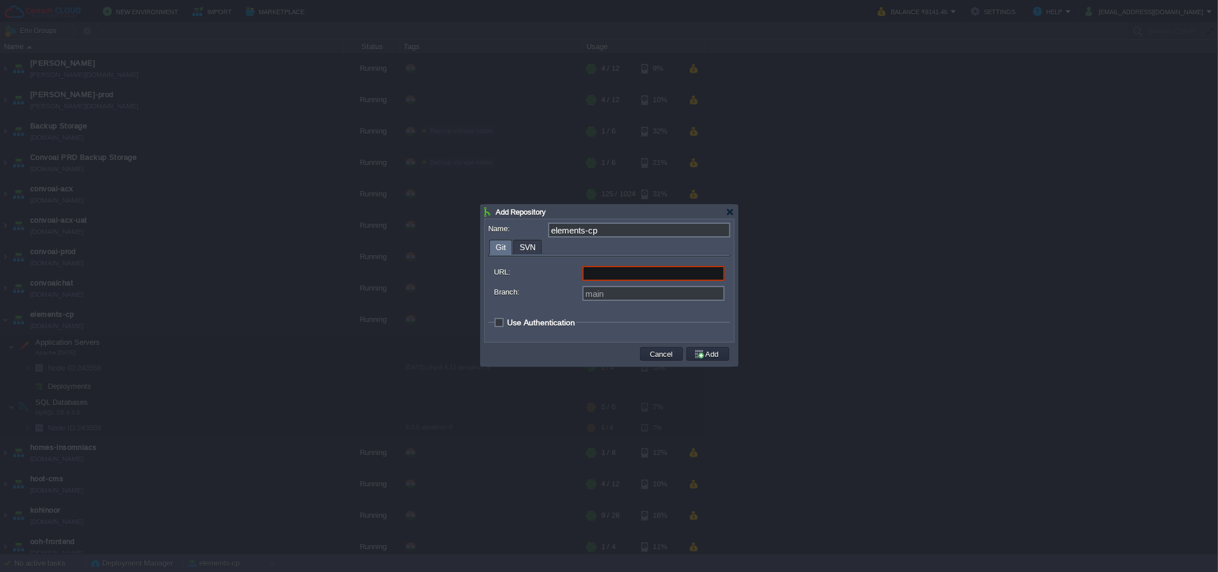
type input "https://... git://... ftp://... [DOMAIN_NAME]:repo..."
click at [619, 275] on input "URL:" at bounding box center [653, 273] width 142 height 15
paste input "[URL][DOMAIN_NAME]"
type input "[URL][DOMAIN_NAME]"
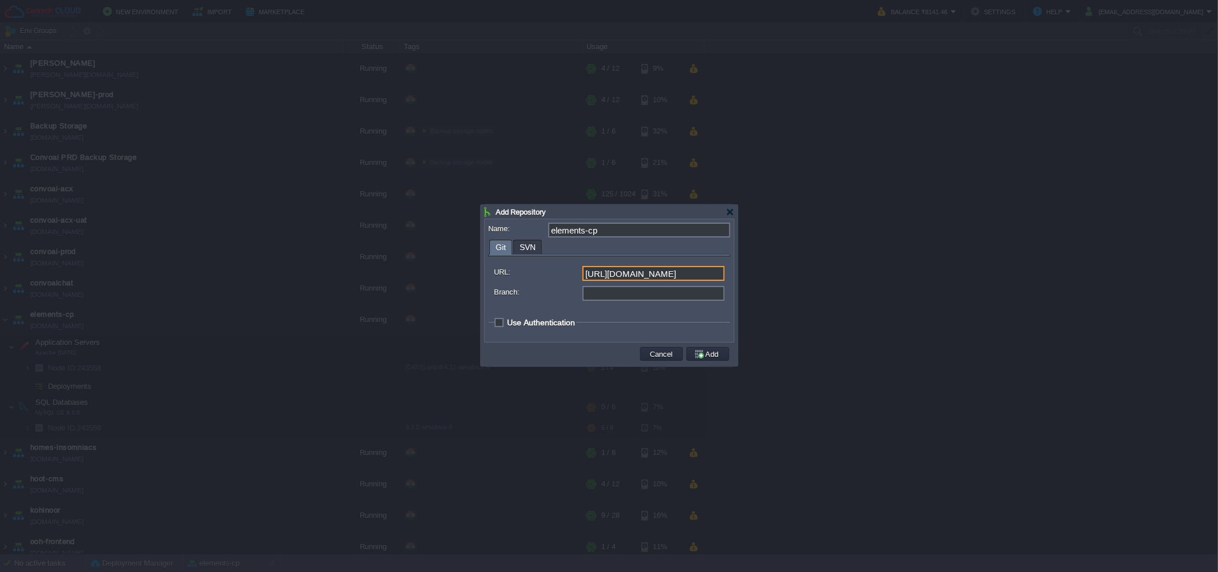
click at [601, 288] on input "Branch:" at bounding box center [653, 293] width 142 height 15
type input "main"
click at [561, 327] on span "Use Authentication" at bounding box center [541, 322] width 68 height 9
checkbox input "true"
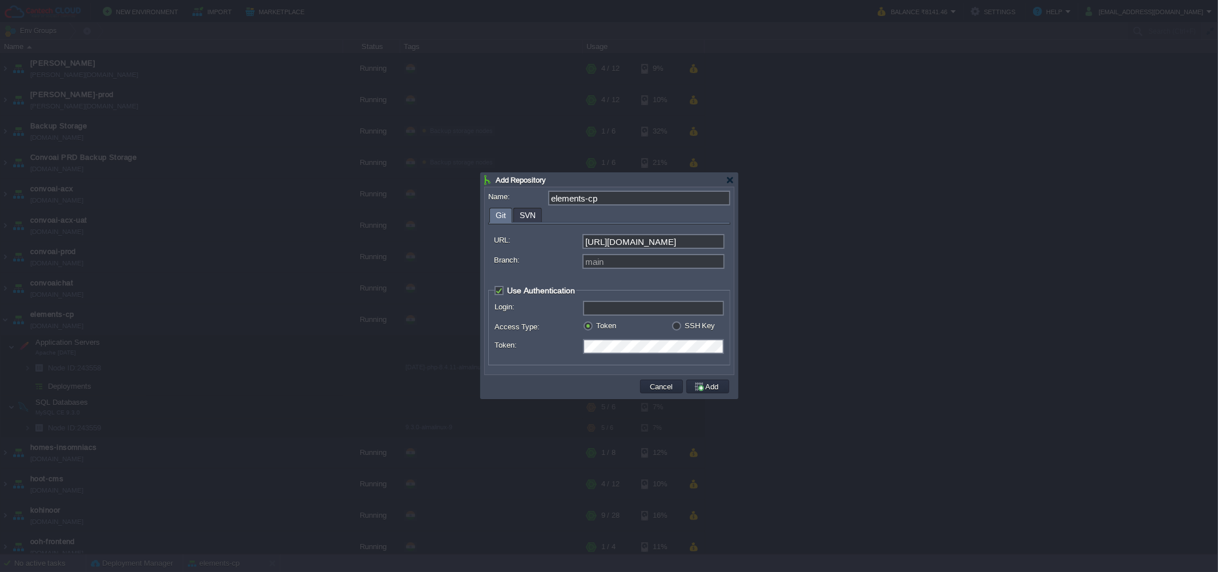
click at [621, 304] on input "Login:" at bounding box center [653, 308] width 141 height 15
type input "Drishna"
click at [556, 384] on td at bounding box center [562, 386] width 151 height 17
click at [699, 386] on button "Add" at bounding box center [708, 386] width 29 height 10
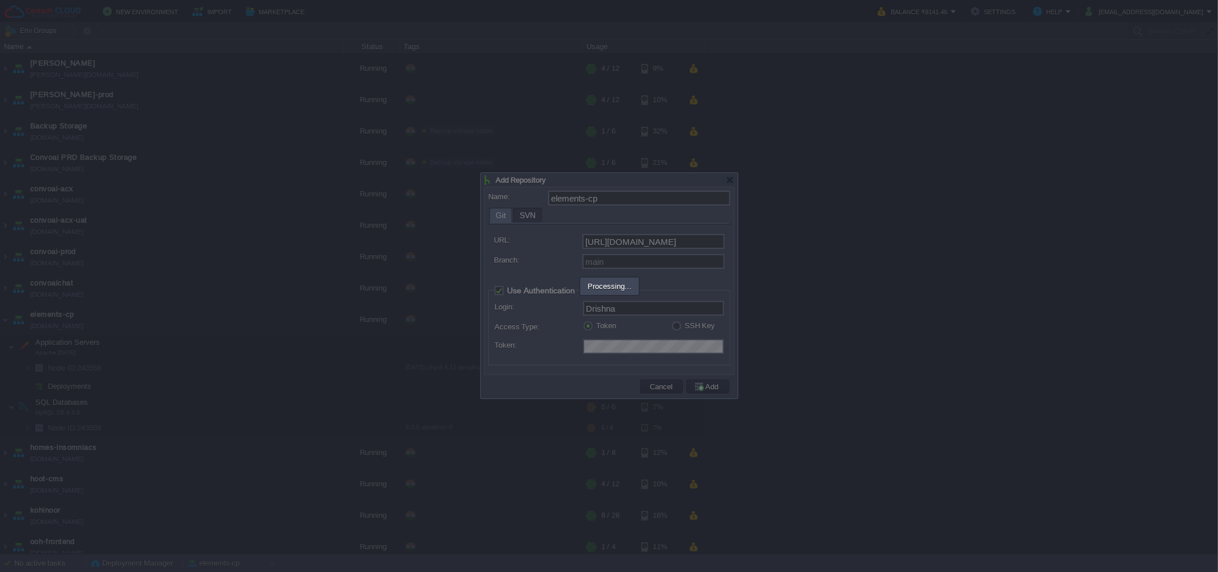
type input "elements-cp"
type input "main"
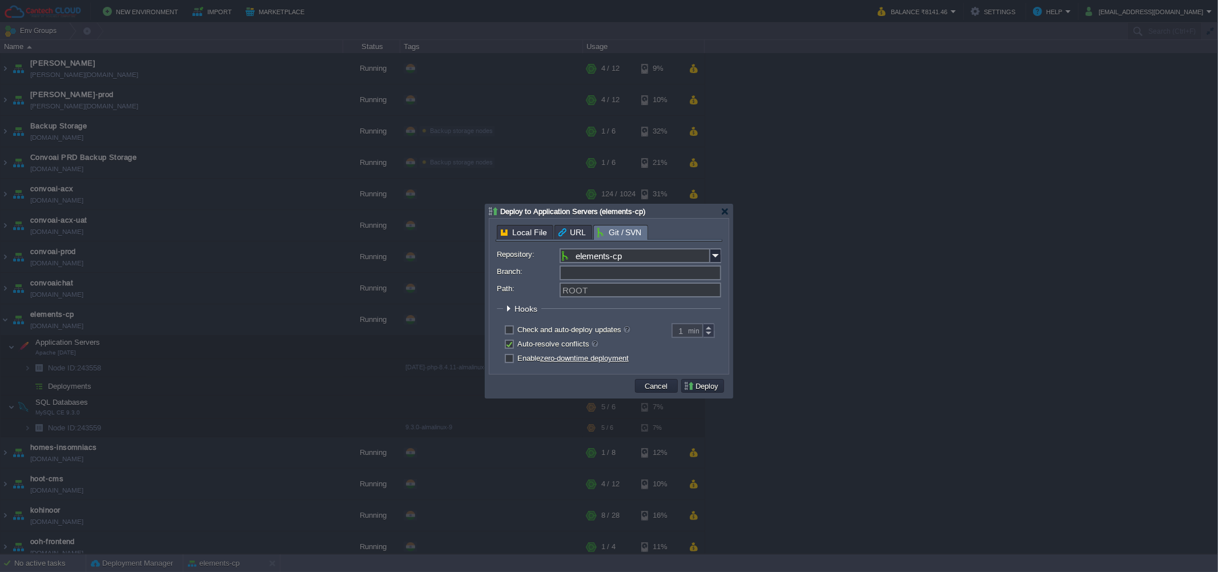
click at [615, 275] on input "Branch:" at bounding box center [641, 272] width 162 height 15
type input "main"
type input "ROOT"
click at [709, 389] on button "Deploy" at bounding box center [702, 386] width 38 height 10
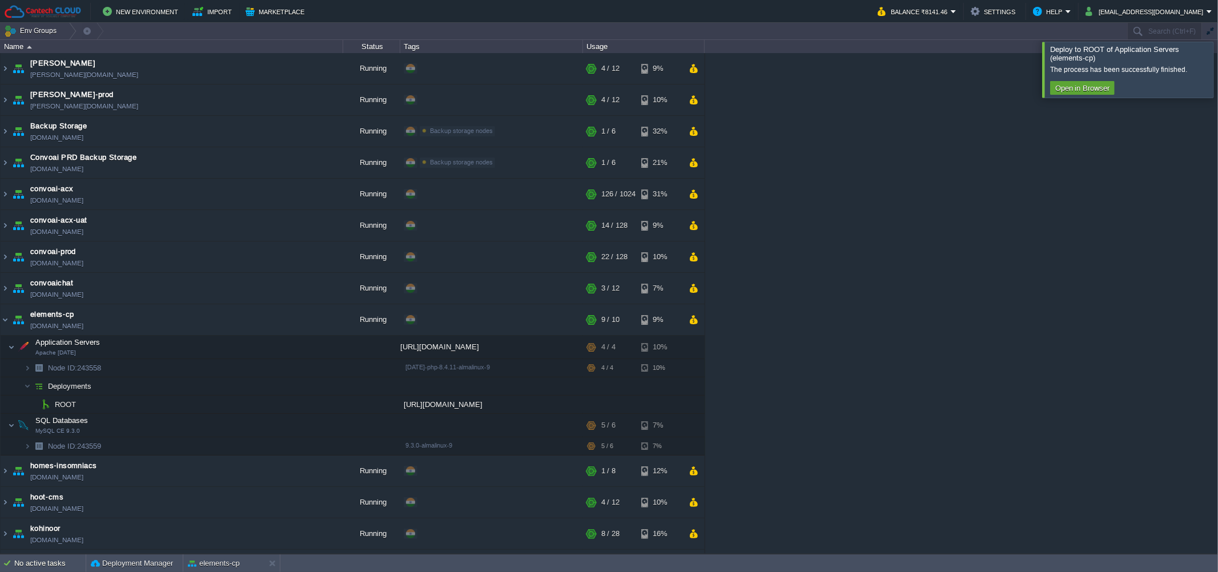
click at [907, 267] on div "[PERSON_NAME] [PERSON_NAME][DOMAIN_NAME] Running + Add to Env Group RAM 28% CPU…" at bounding box center [609, 303] width 1218 height 501
click at [284, 314] on td at bounding box center [281, 320] width 17 height 17
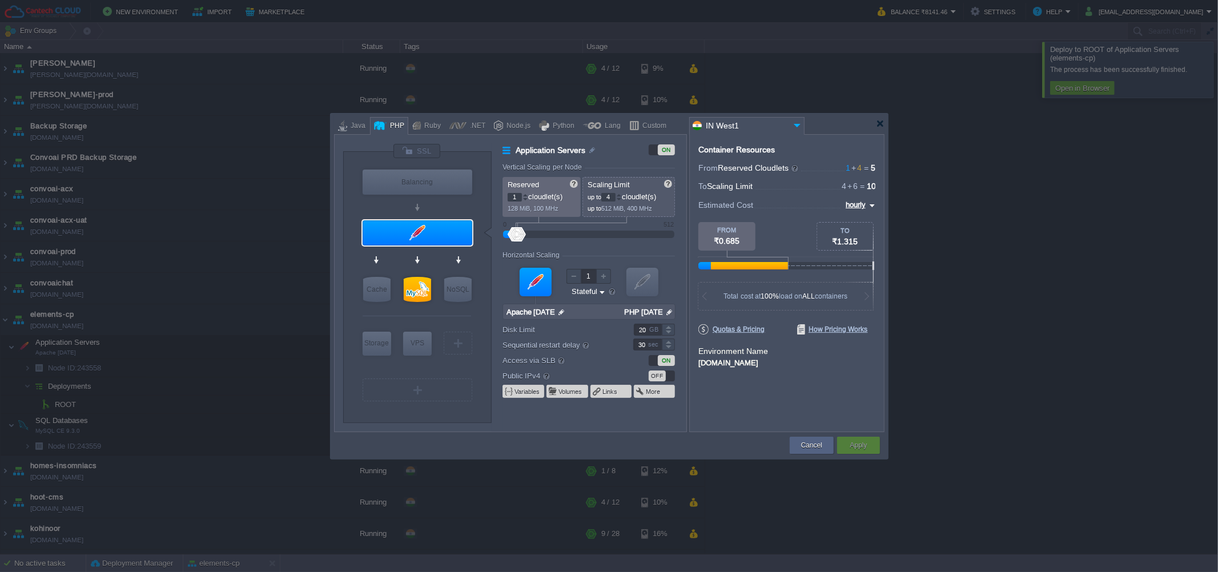
click at [517, 195] on input "1" at bounding box center [515, 197] width 14 height 9
type input "2"
click at [610, 199] on input "4" at bounding box center [608, 197] width 14 height 9
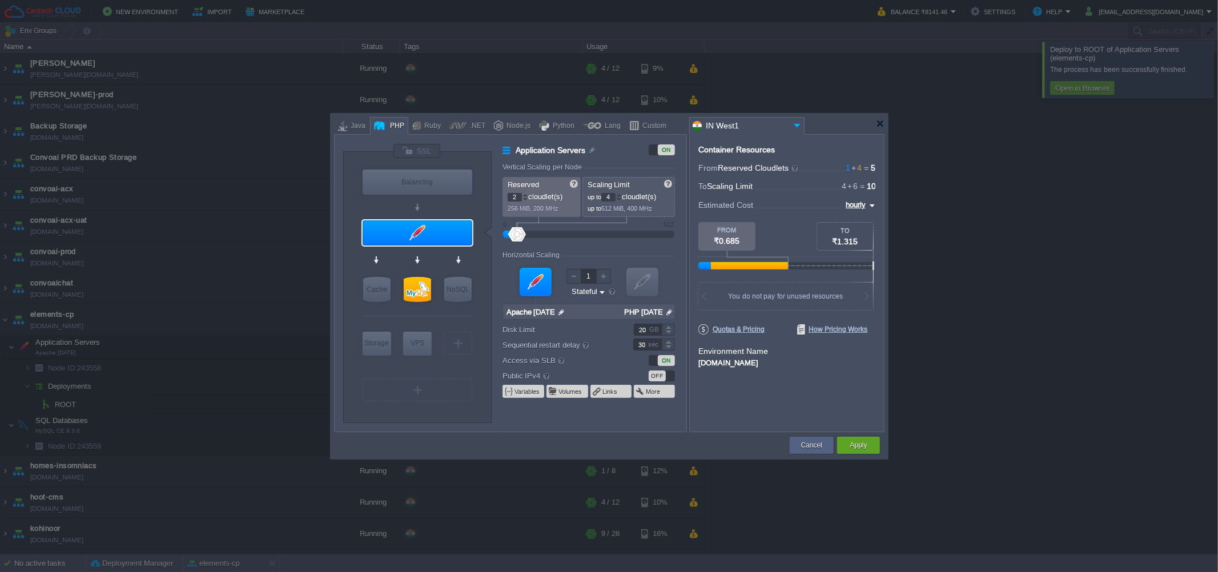
type input "8"
type input "MySQL CE 9.3.0"
type input "8"
click at [411, 286] on div at bounding box center [417, 289] width 27 height 25
type input "SQL Databases"
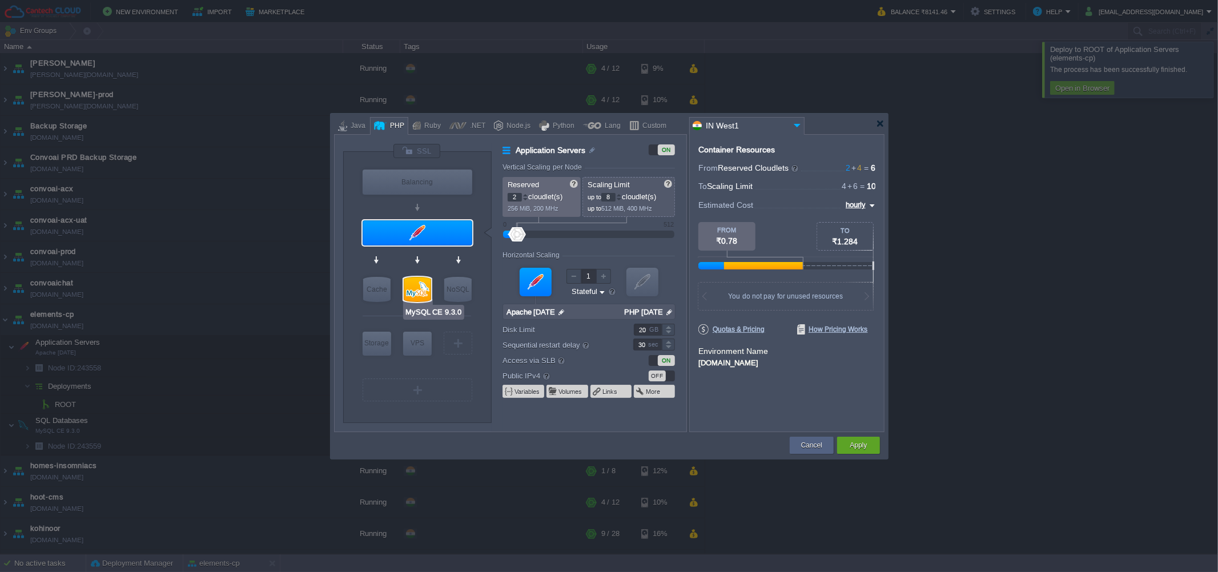
type input "4"
type input "6"
type input "MySQL CE 9.3.0"
type input "null"
type input "9.3.0-almalinux-9"
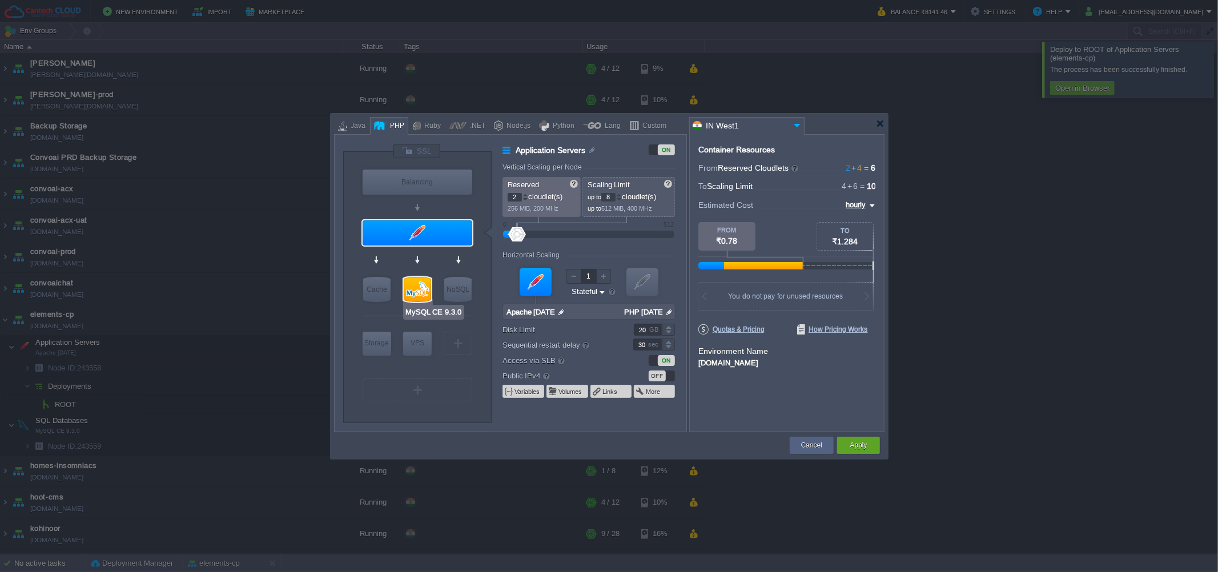
type input "Stateless"
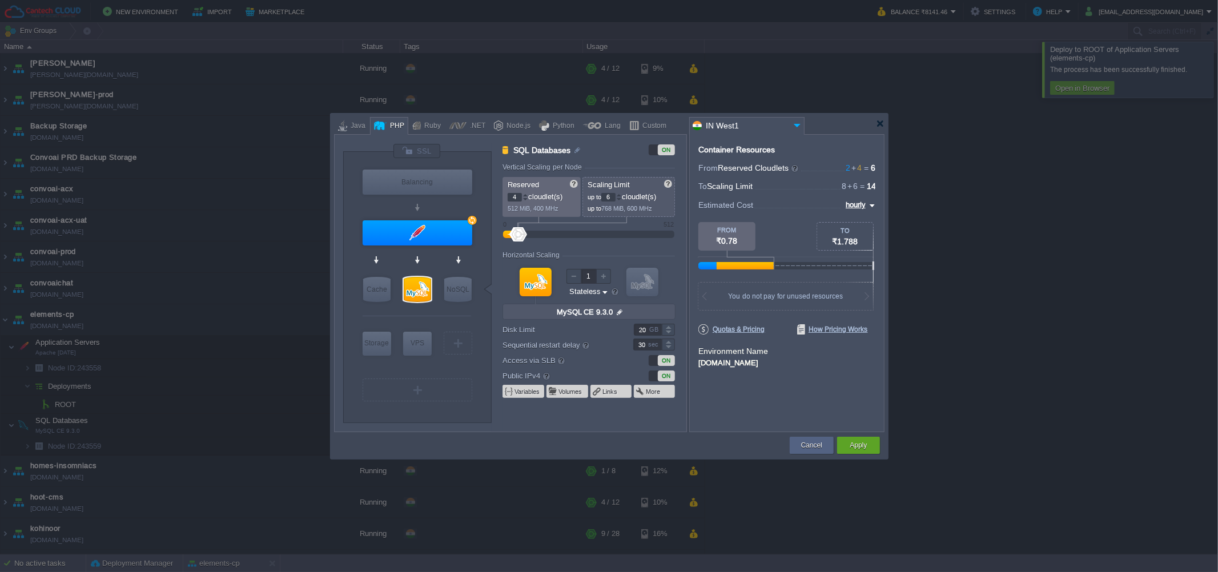
click at [513, 197] on input "4" at bounding box center [515, 197] width 14 height 9
click at [610, 199] on input "6" at bounding box center [608, 197] width 14 height 9
click at [610, 199] on div "Reserved 6 cloudlet(s) 768 MiB, 600 MHz Scaling Limit up to 6 cloudlet(s) up to…" at bounding box center [588, 197] width 172 height 40
click at [509, 196] on input "6" at bounding box center [515, 197] width 14 height 9
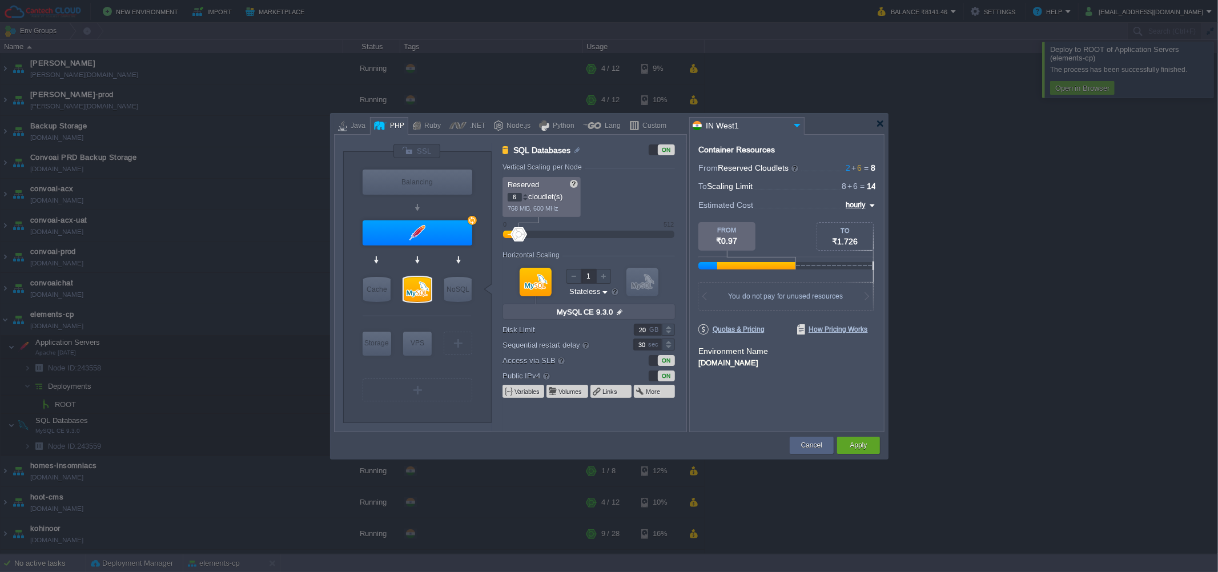
click at [509, 196] on input "6" at bounding box center [515, 197] width 14 height 9
type input "4"
click at [739, 427] on div "Container Resources From Reserved Cloudlets 2 + 6 ... = 8 not added To Scaling …" at bounding box center [786, 283] width 195 height 298
click at [610, 197] on input "6" at bounding box center [608, 197] width 14 height 9
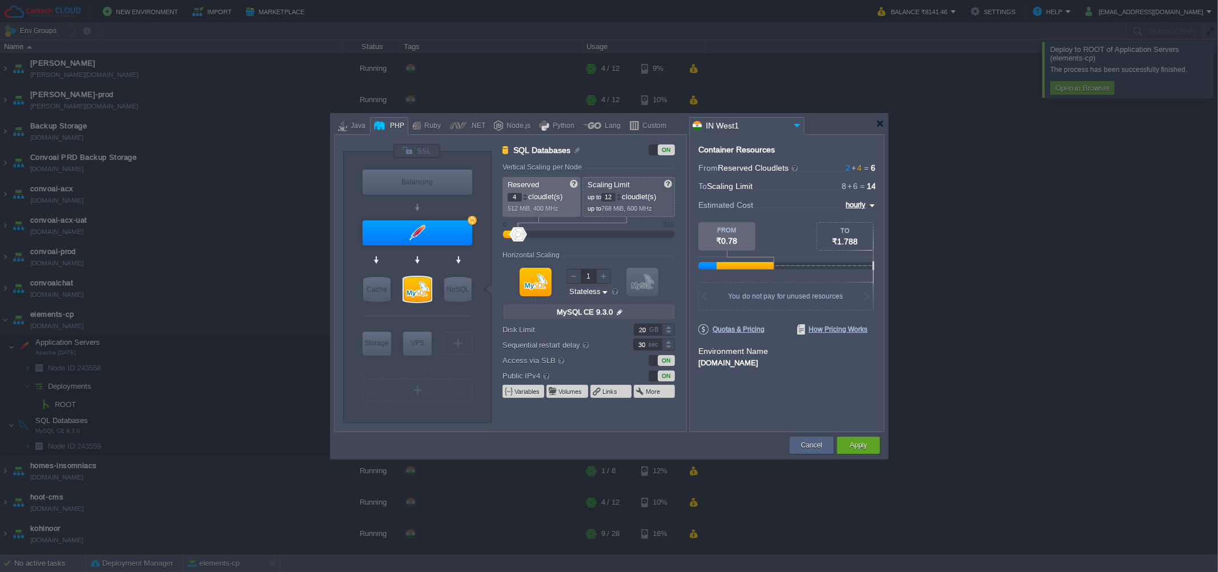
click at [715, 400] on div "Container Resources From Reserved Cloudlets 2 + 4 ... = 6 not added To Scaling …" at bounding box center [786, 283] width 195 height 298
type input "12"
click at [520, 196] on input "4" at bounding box center [515, 197] width 14 height 9
type input "6"
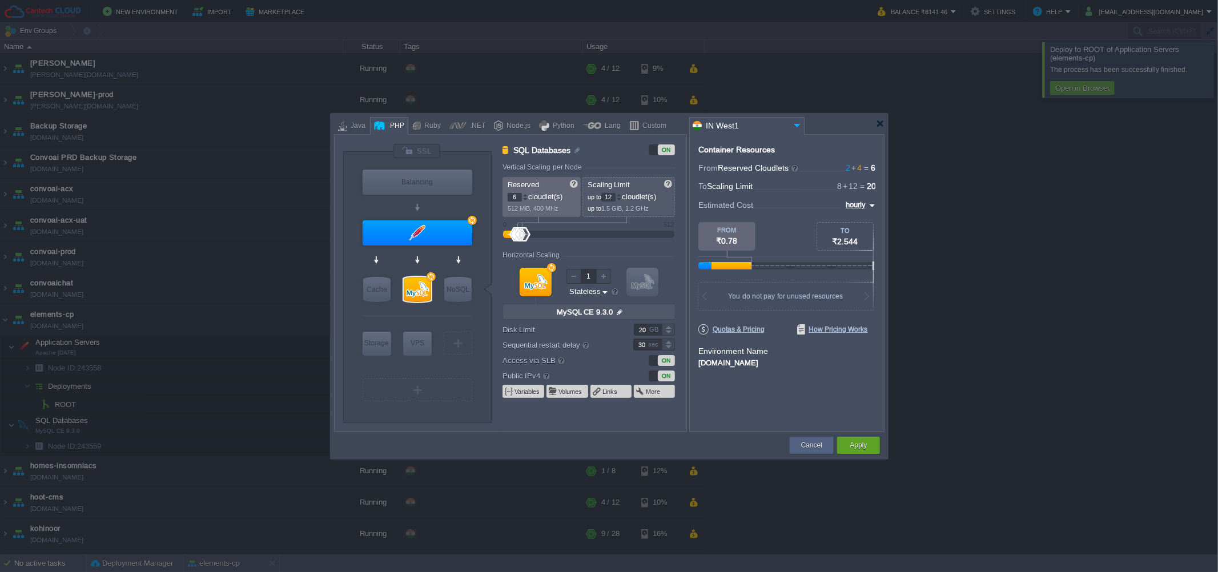
click at [754, 403] on div "Container Resources From Reserved Cloudlets 2 + 4 ... = 6 not added To Scaling …" at bounding box center [786, 283] width 195 height 298
click at [857, 444] on button "Apply" at bounding box center [858, 445] width 17 height 11
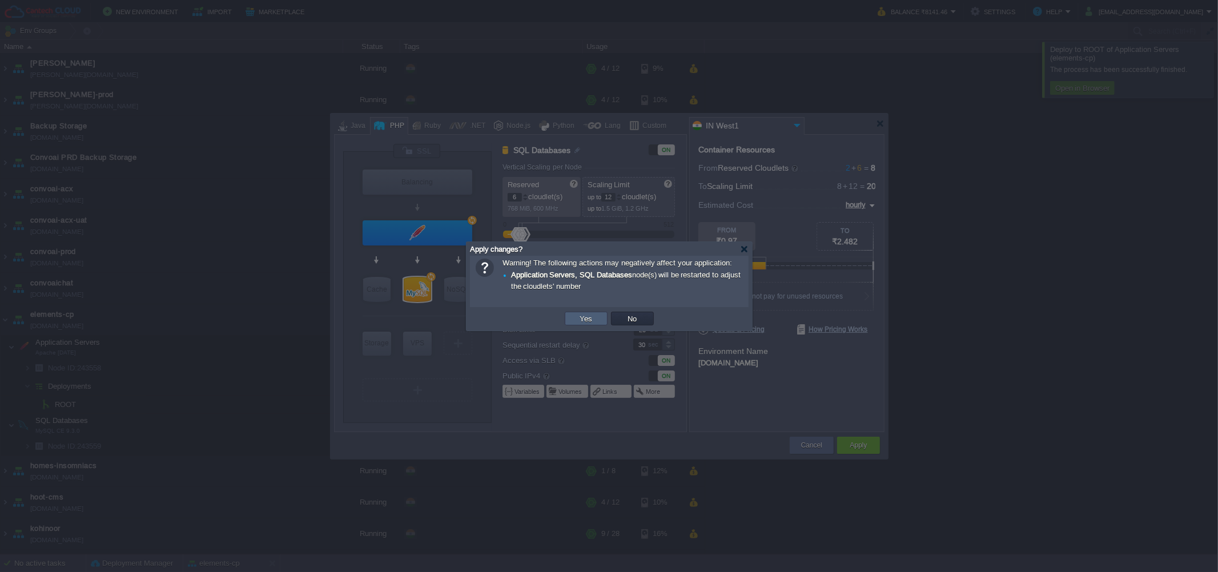
click at [589, 321] on button "Yes" at bounding box center [586, 318] width 19 height 10
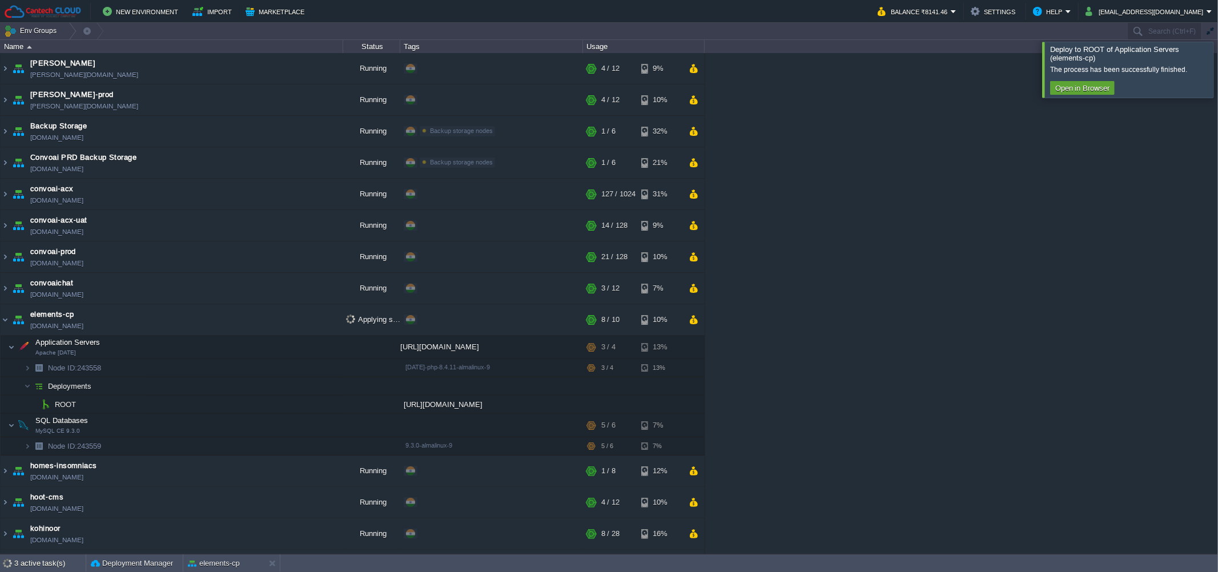
click at [1217, 86] on div at bounding box center [1232, 69] width 0 height 55
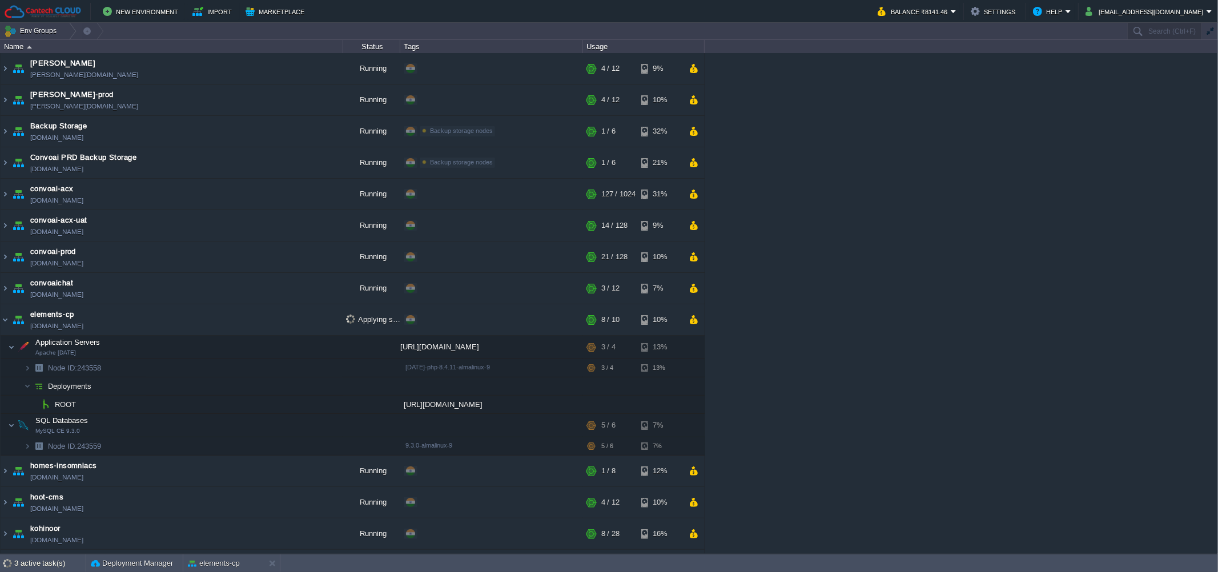
click at [1012, 279] on div "[PERSON_NAME] [PERSON_NAME][DOMAIN_NAME] Running + Add to Env Group RAM 28% CPU…" at bounding box center [609, 303] width 1218 height 501
click at [1217, 73] on div at bounding box center [1232, 65] width 0 height 46
click at [277, 320] on button "button" at bounding box center [281, 321] width 10 height 10
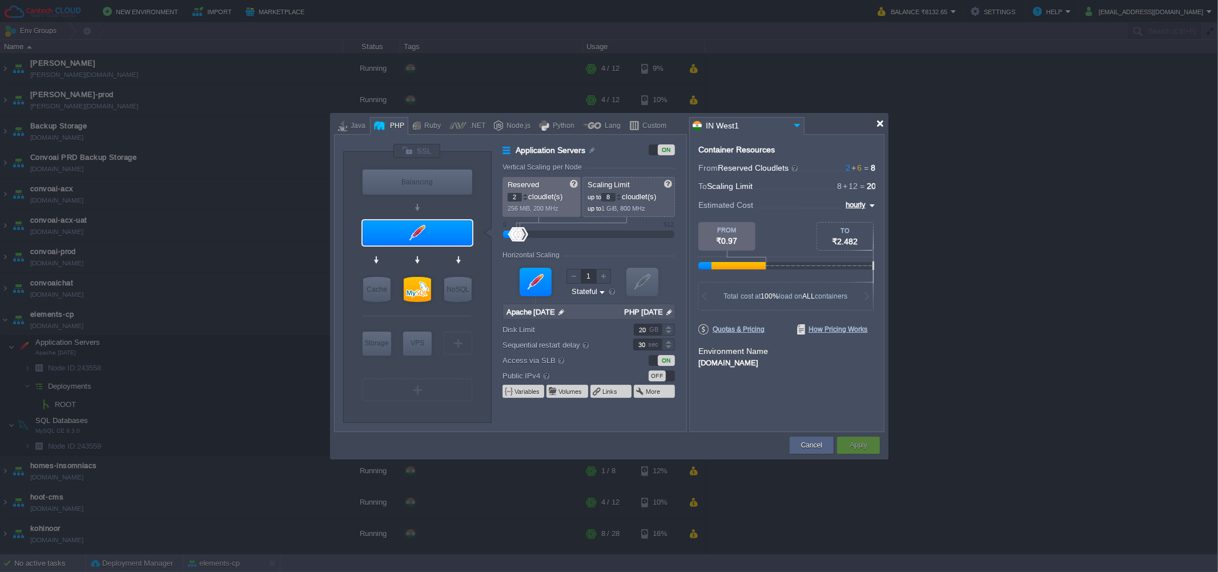
click at [880, 126] on div at bounding box center [880, 123] width 9 height 9
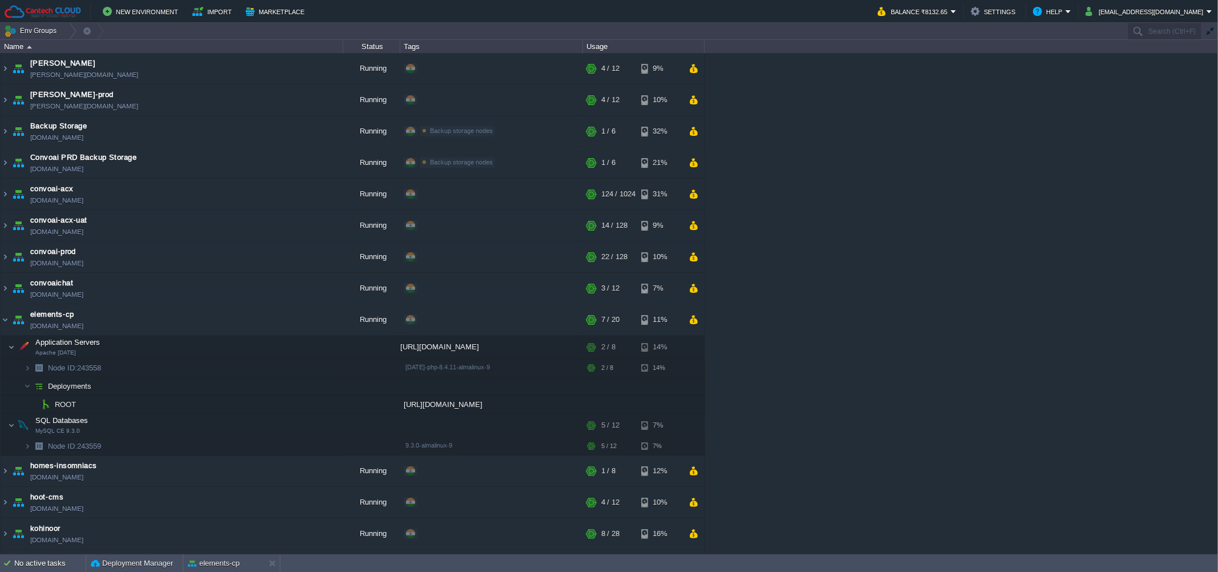
click at [904, 304] on div "[PERSON_NAME] [PERSON_NAME][DOMAIN_NAME] Running + Add to Env Group RAM 28% CPU…" at bounding box center [609, 303] width 1218 height 501
click at [206, 343] on button "button" at bounding box center [206, 348] width 10 height 10
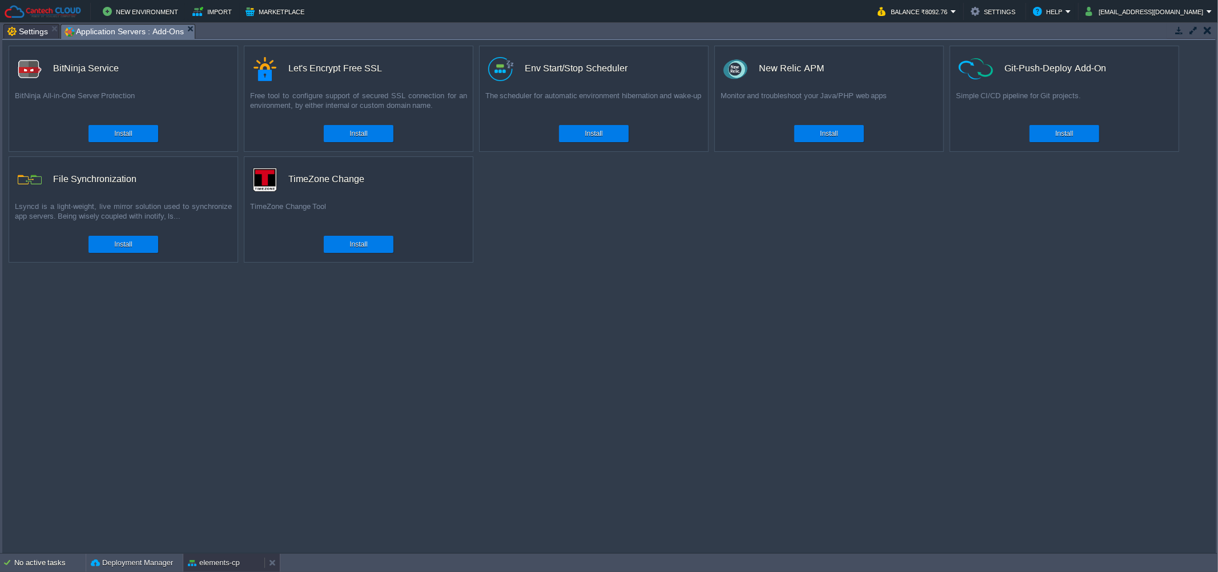
click at [202, 560] on button "elements-cp" at bounding box center [214, 562] width 52 height 11
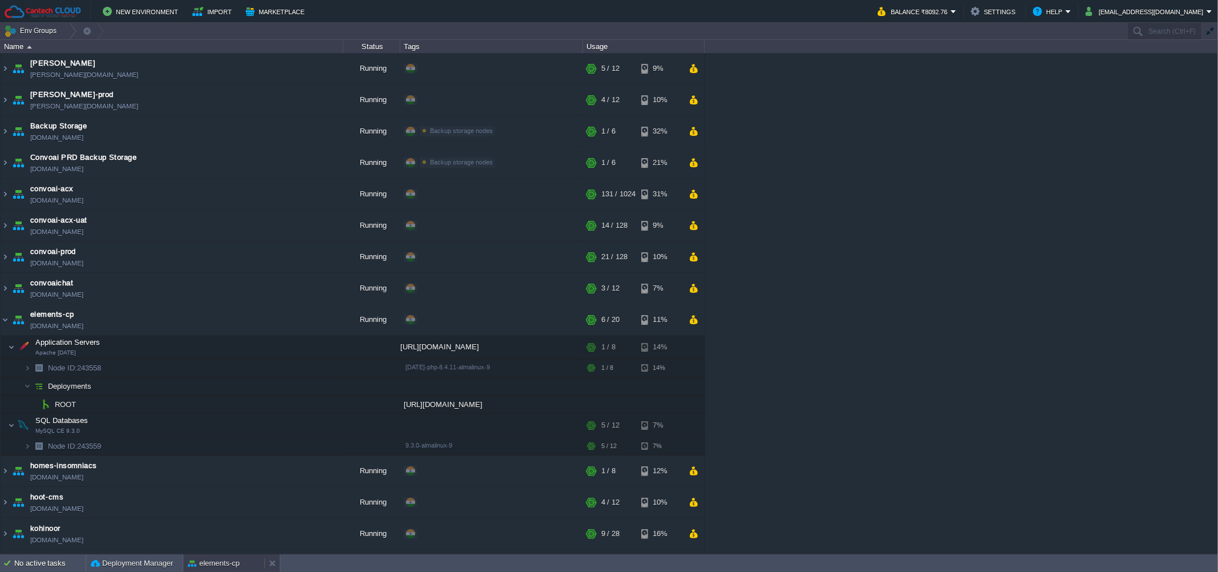
click at [211, 562] on button "elements-cp" at bounding box center [214, 563] width 52 height 11
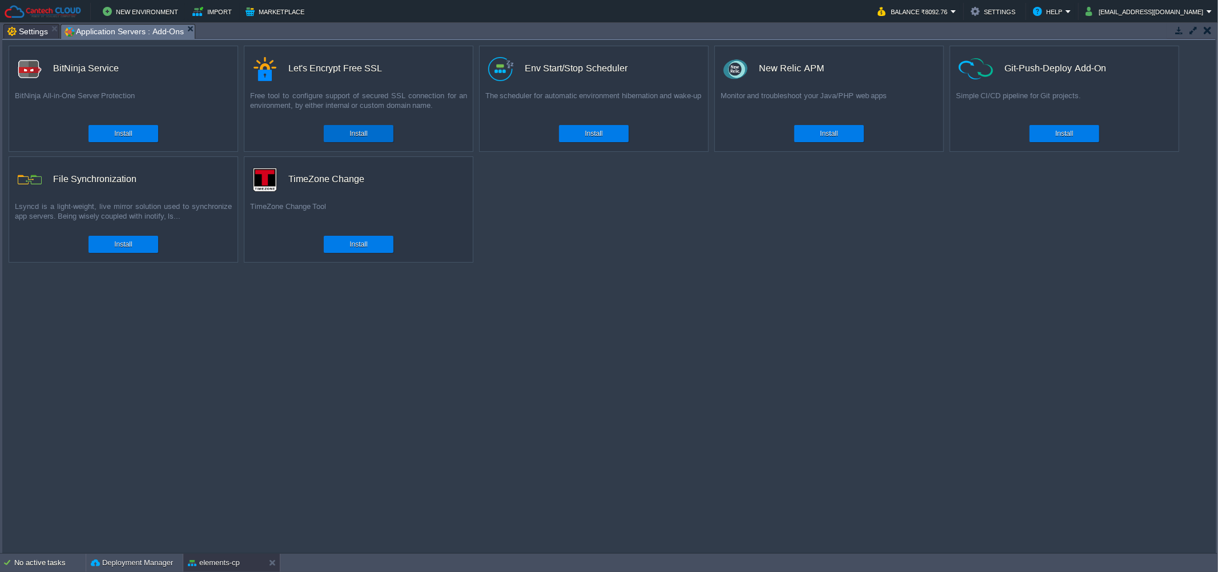
click at [350, 137] on button "Install" at bounding box center [358, 133] width 18 height 11
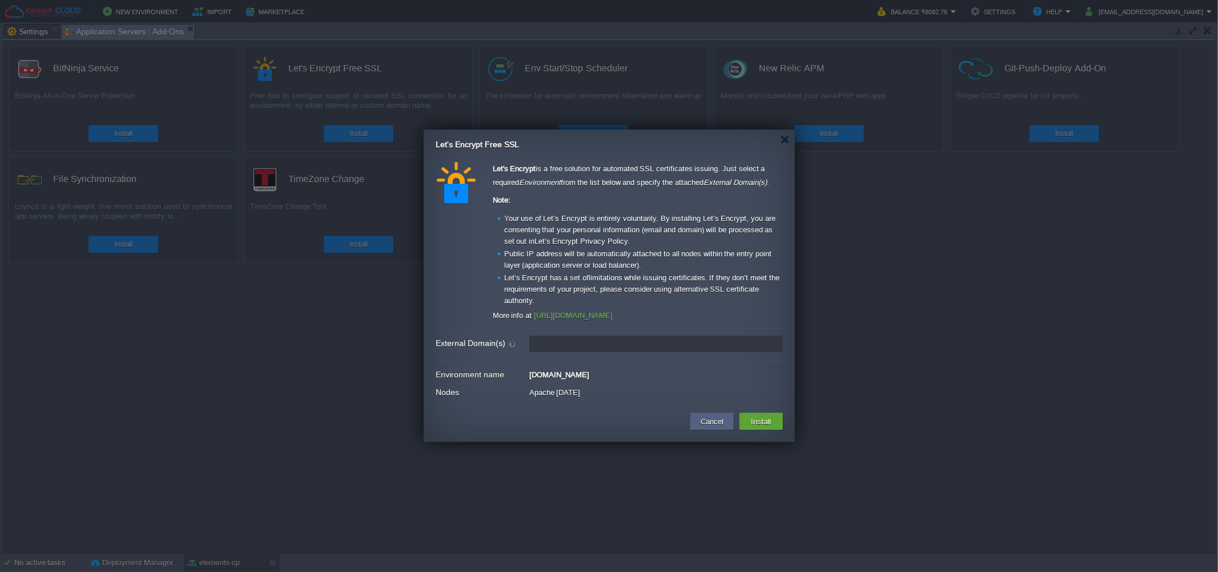
click at [565, 336] on input "External Domain(s)" at bounding box center [655, 344] width 253 height 17
paste input "[URL][DOMAIN_NAME]"
type input "[DOMAIN_NAME]"
click at [749, 416] on button "Install" at bounding box center [761, 422] width 27 height 14
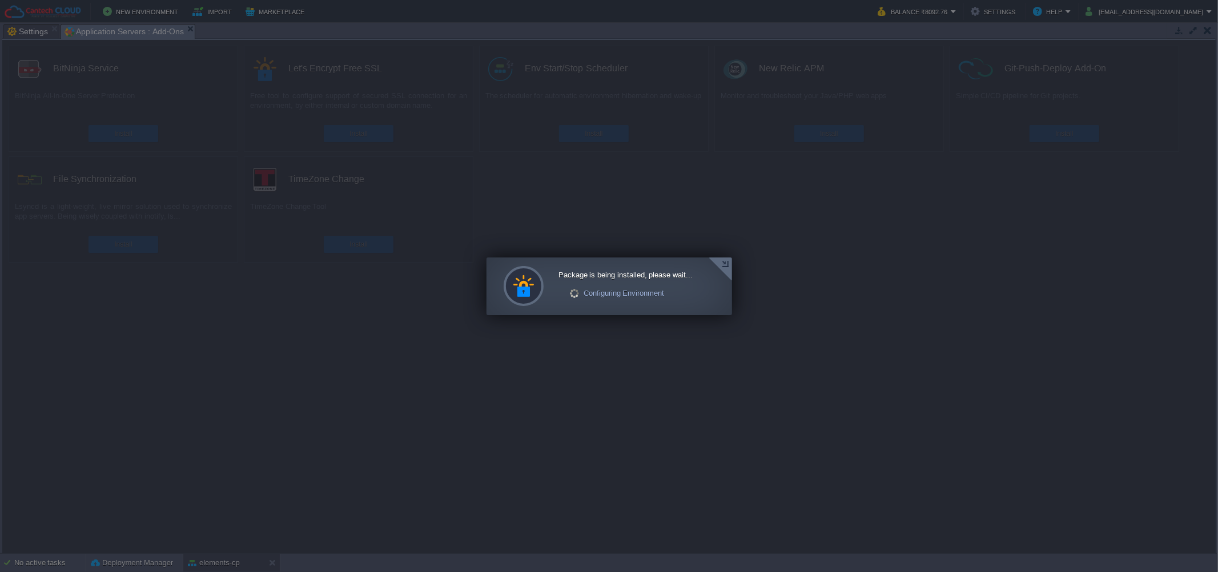
click at [732, 266] on div at bounding box center [609, 286] width 1218 height 573
click at [721, 274] on div at bounding box center [720, 268] width 23 height 23
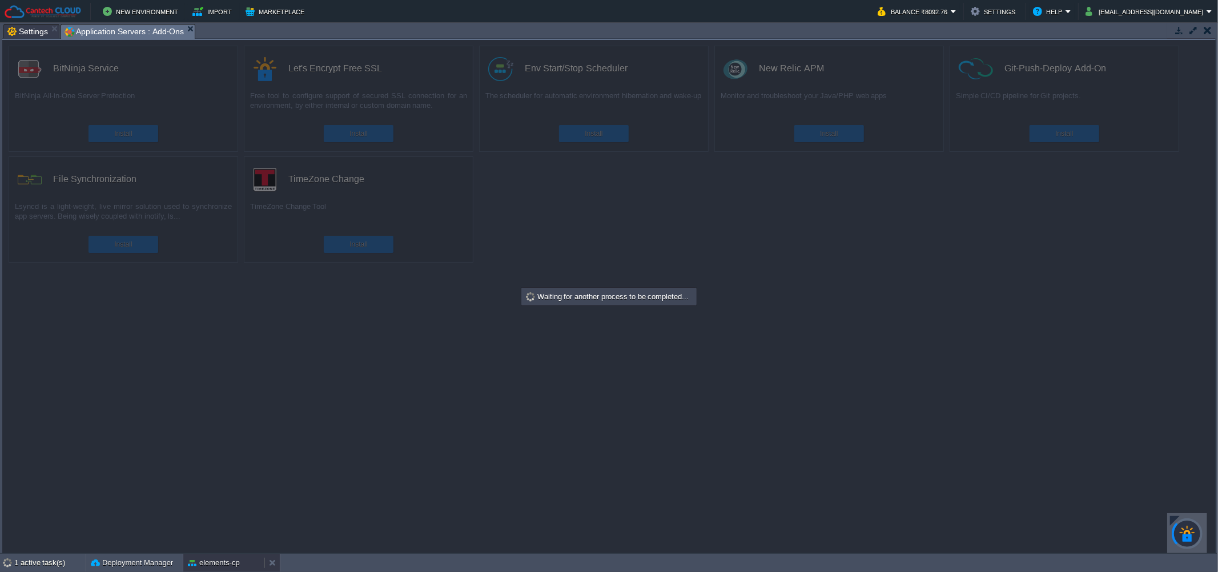
click at [214, 565] on button "elements-cp" at bounding box center [214, 562] width 52 height 11
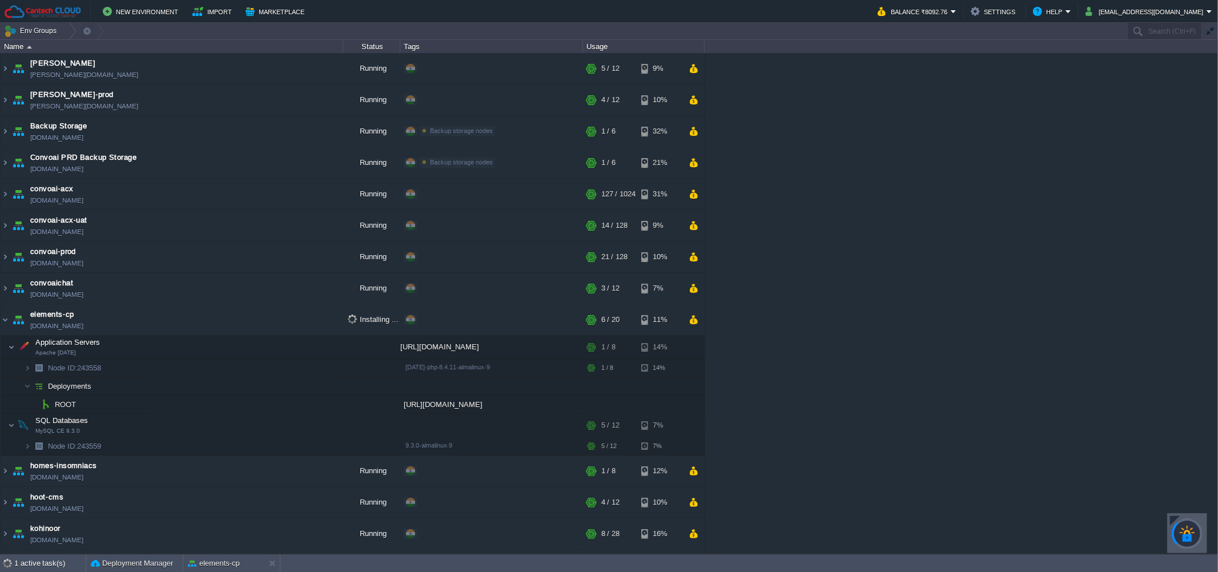
click at [859, 295] on div "[PERSON_NAME] [PERSON_NAME][DOMAIN_NAME] Running + Add to Env Group RAM 28% CPU…" at bounding box center [609, 303] width 1218 height 501
click at [888, 334] on div "[PERSON_NAME] [PERSON_NAME][DOMAIN_NAME] Running + Add to Env Group RAM 28% CPU…" at bounding box center [609, 303] width 1218 height 501
